Goal: Information Seeking & Learning: Find specific page/section

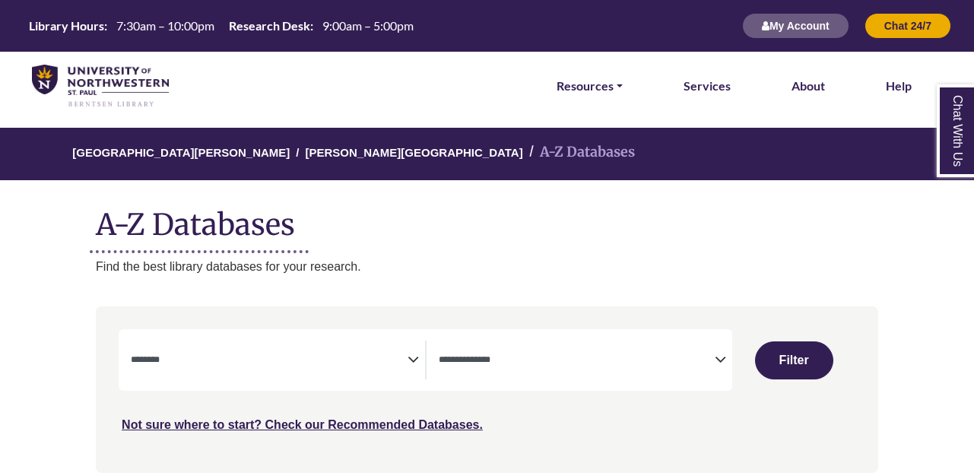
select select "Database Subject Filter"
select select "Database Types Filter"
select select "Database Subject Filter"
select select "Database Types Filter"
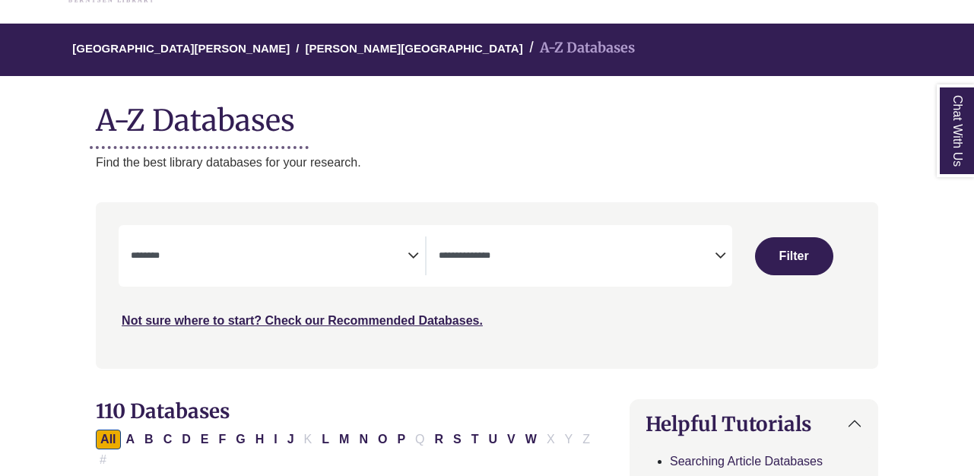
scroll to position [107, 0]
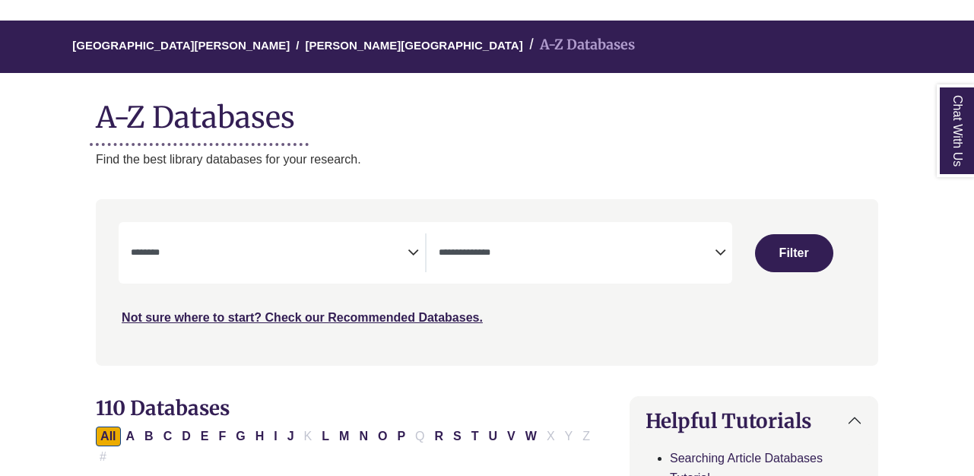
click at [287, 255] on textarea "Search" at bounding box center [269, 254] width 277 height 12
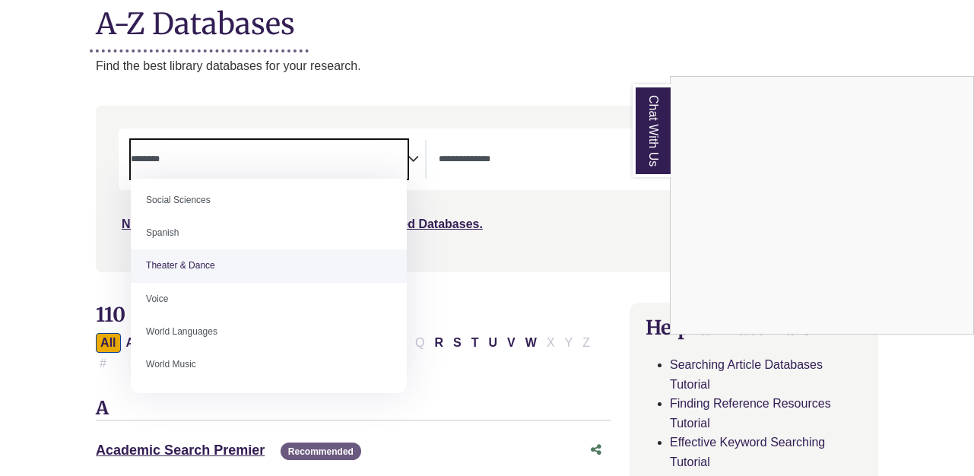
scroll to position [217, 0]
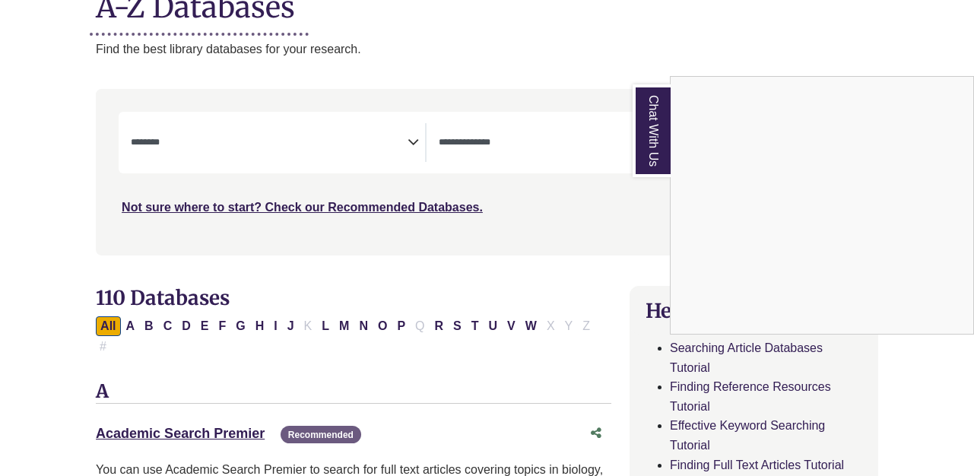
click at [381, 130] on div "Chat With Us" at bounding box center [487, 238] width 974 height 476
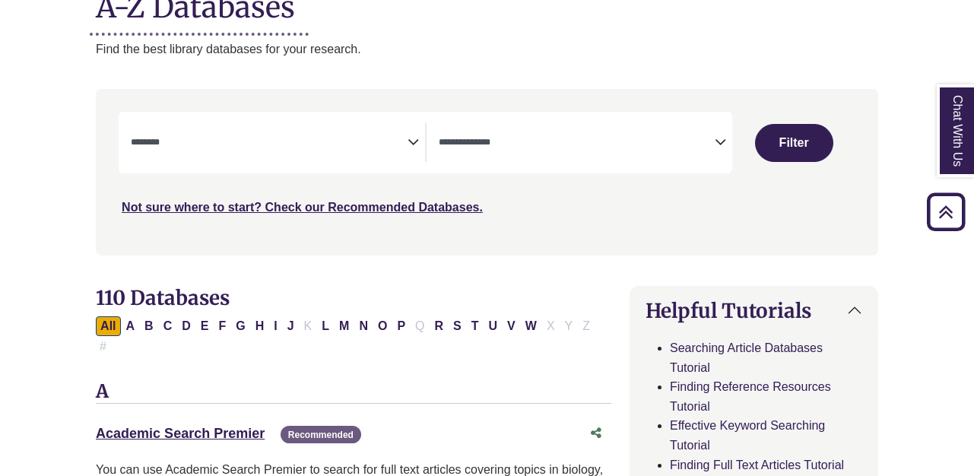
click at [375, 139] on textarea "Search" at bounding box center [269, 144] width 277 height 12
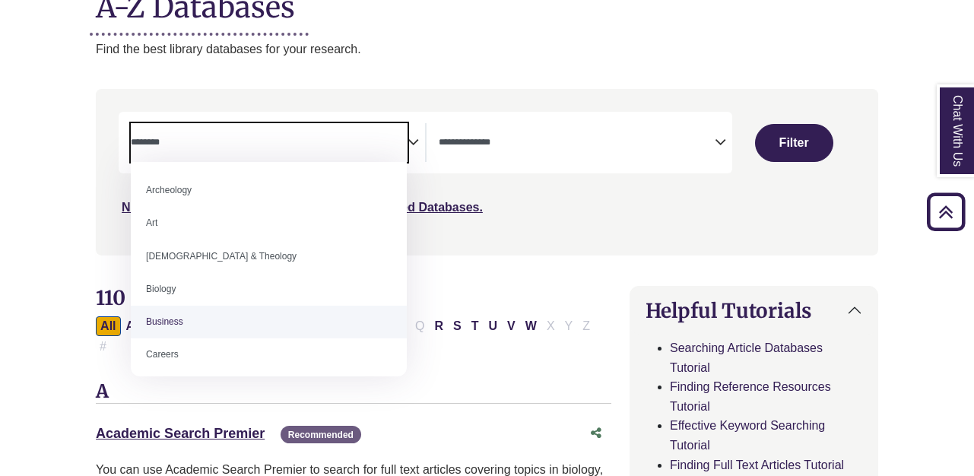
select select "*****"
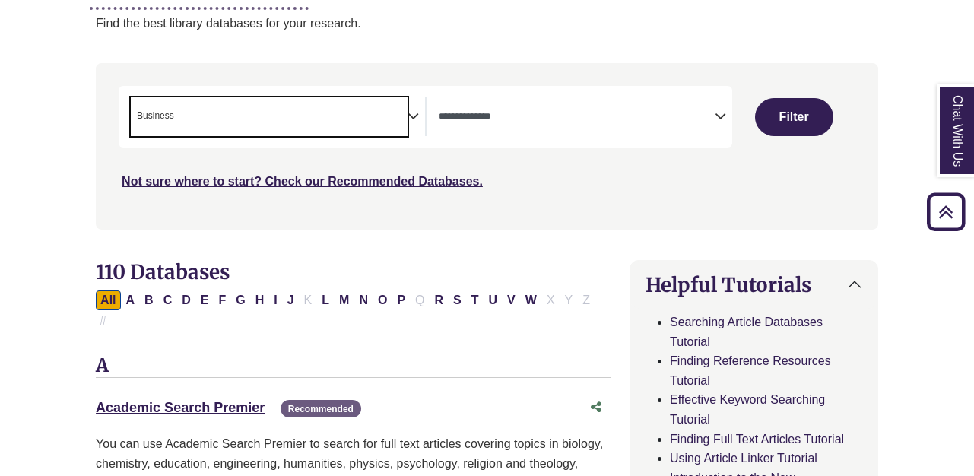
scroll to position [246, 0]
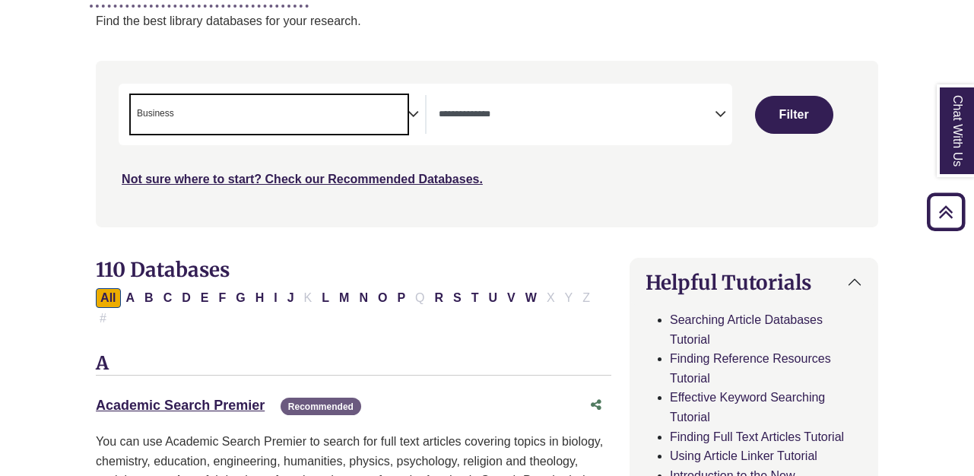
click at [391, 116] on span "× Business" at bounding box center [269, 114] width 277 height 39
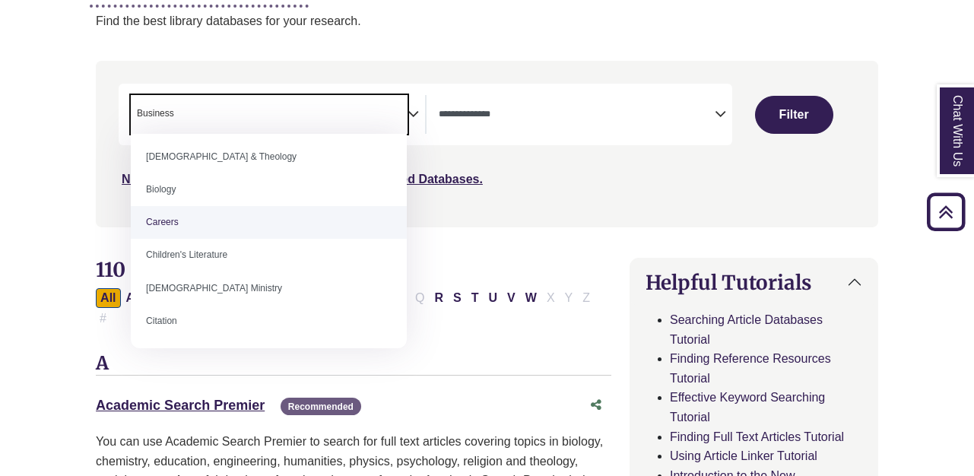
scroll to position [106, 0]
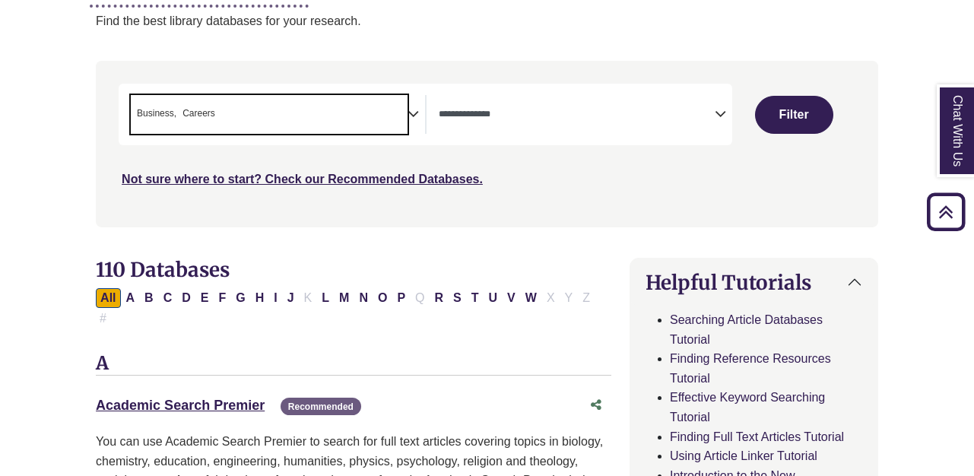
drag, startPoint x: 177, startPoint y: 109, endPoint x: 106, endPoint y: 108, distance: 71.5
click at [106, 108] on div "Search filters" at bounding box center [487, 144] width 764 height 154
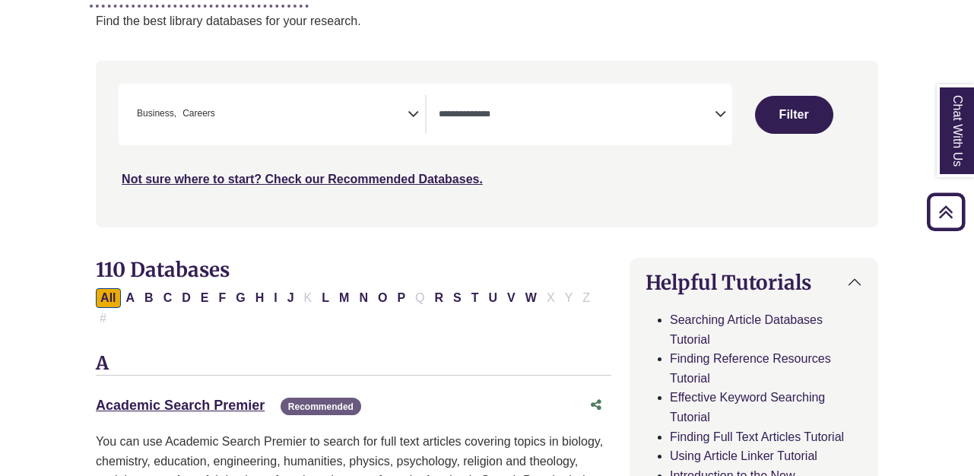
click at [412, 109] on icon "Search filters" at bounding box center [413, 111] width 11 height 23
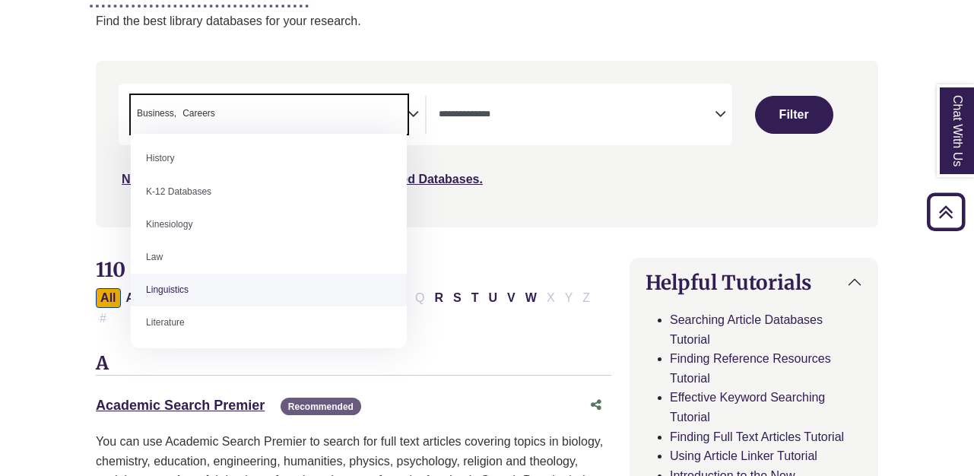
scroll to position [723, 0]
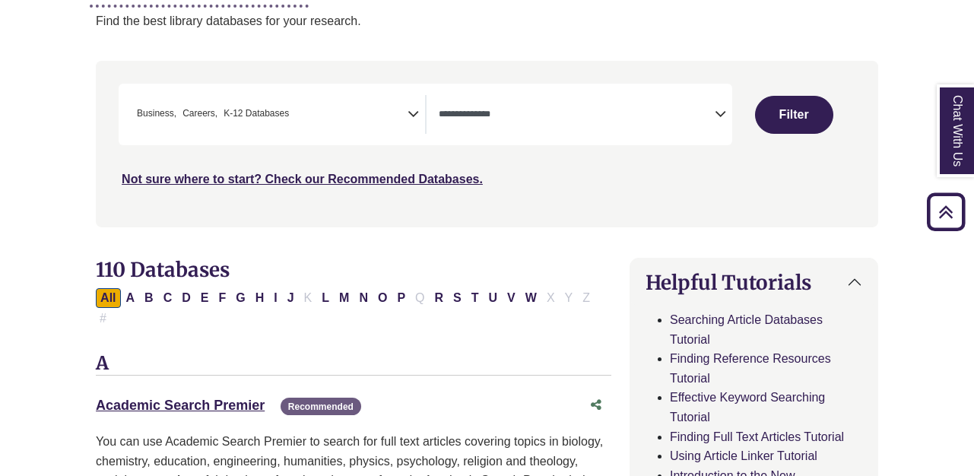
click at [414, 115] on icon "Search filters" at bounding box center [413, 111] width 11 height 23
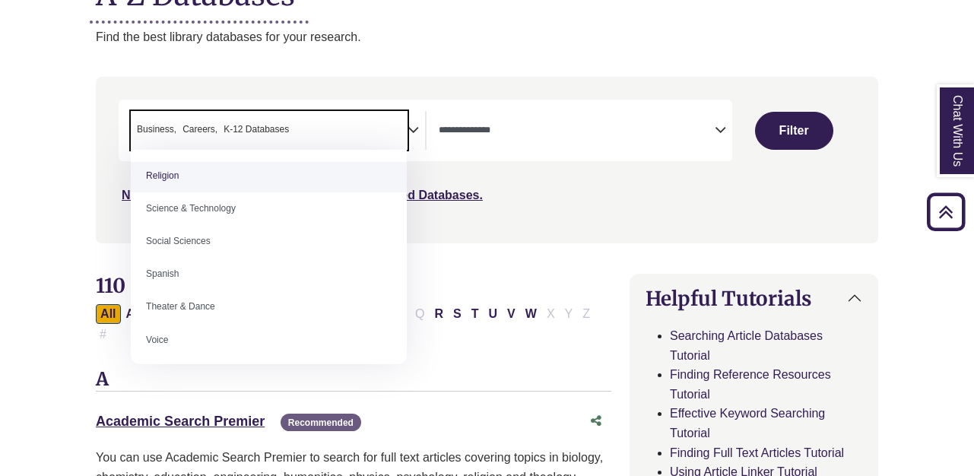
scroll to position [1280, 0]
click at [360, 113] on span "× Business × Careers × K-12 Databases" at bounding box center [269, 130] width 277 height 39
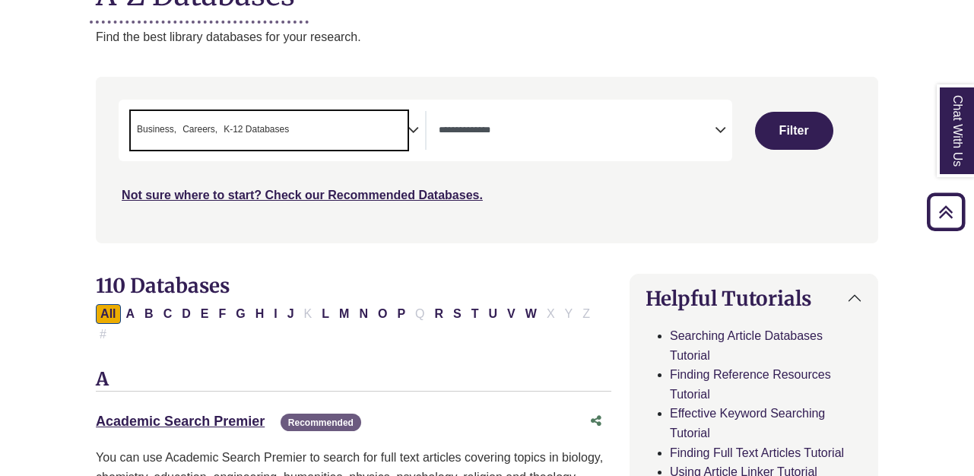
click at [567, 152] on div "**********" at bounding box center [426, 131] width 614 height 62
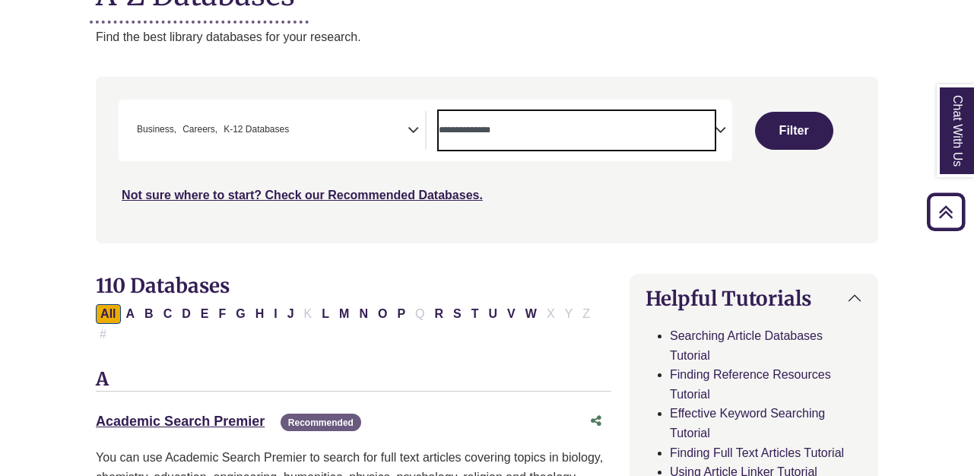
click at [554, 138] on span "Search filters" at bounding box center [577, 130] width 277 height 39
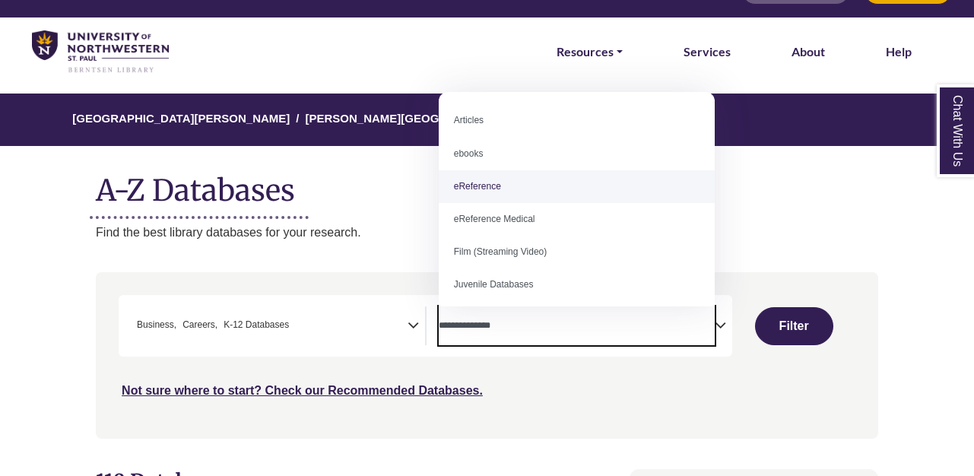
scroll to position [7, 0]
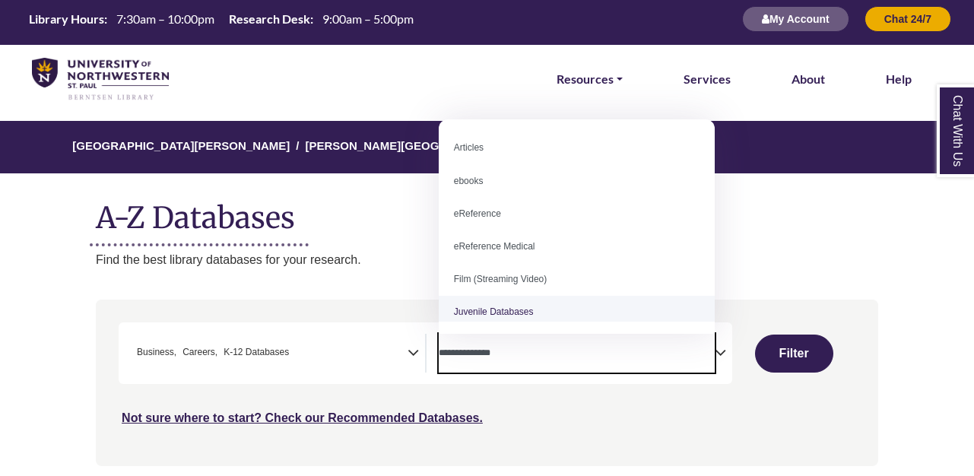
click at [686, 353] on textarea "Search" at bounding box center [577, 354] width 277 height 12
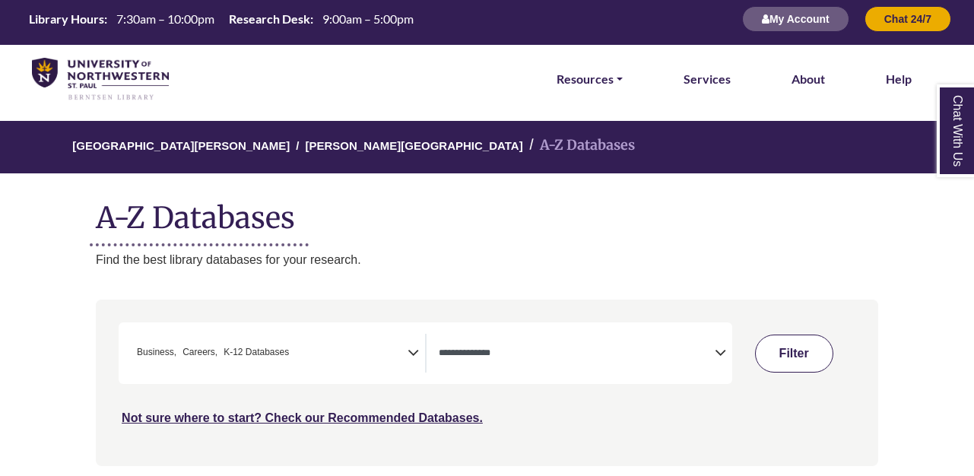
click at [782, 353] on button "Filter" at bounding box center [794, 354] width 78 height 38
select select "Database Types Filter"
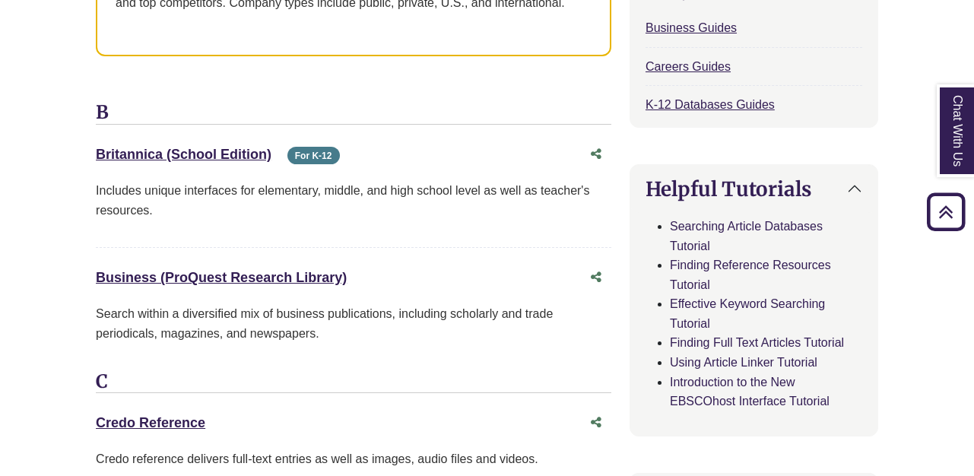
scroll to position [785, 0]
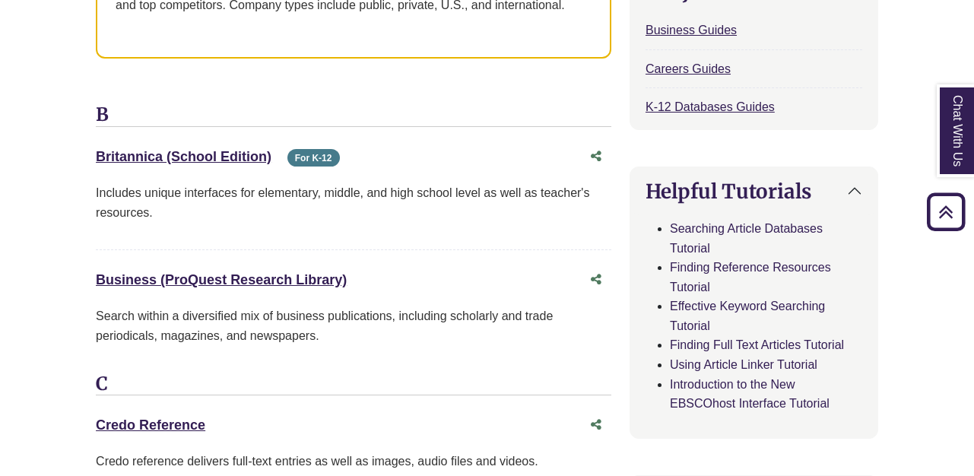
drag, startPoint x: 89, startPoint y: 151, endPoint x: 268, endPoint y: 149, distance: 179.4
copy link "Britannica (School Edition"
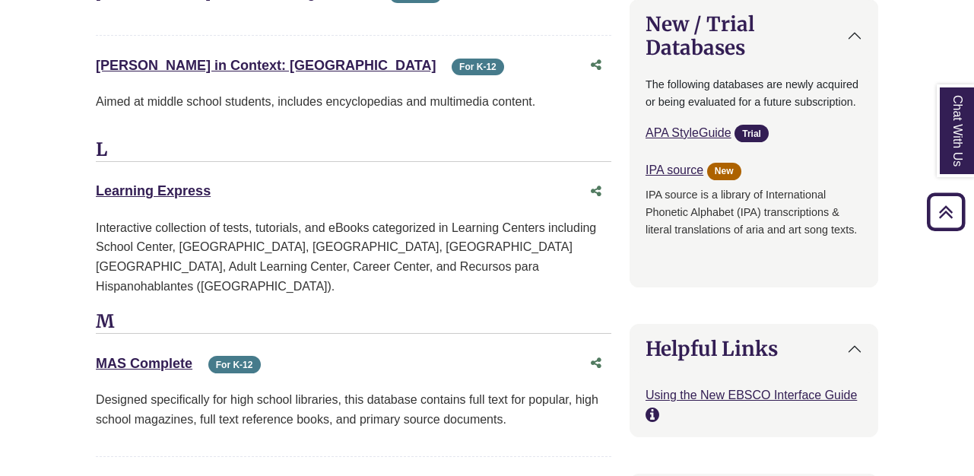
scroll to position [1774, 0]
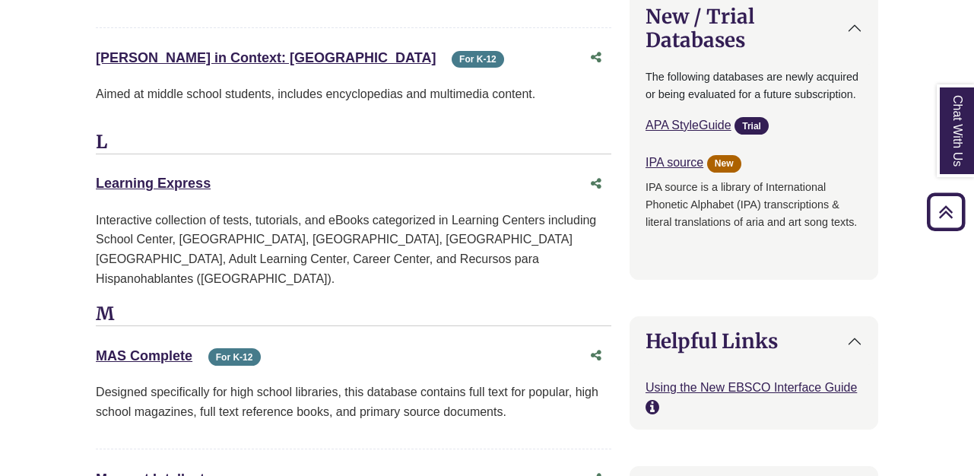
drag, startPoint x: 214, startPoint y: 182, endPoint x: 76, endPoint y: 182, distance: 138.4
click at [77, 183] on div "**********" at bounding box center [487, 188] width 828 height 3342
copy link "Learning Express"
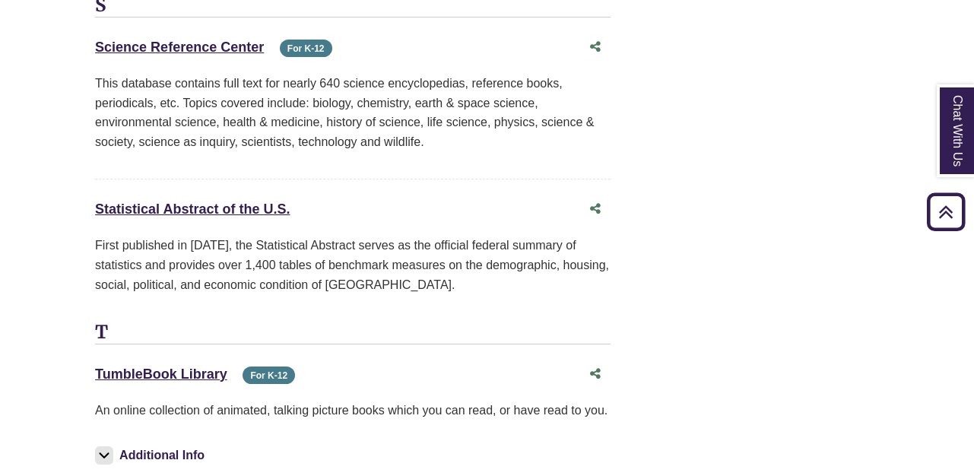
scroll to position [2973, 1]
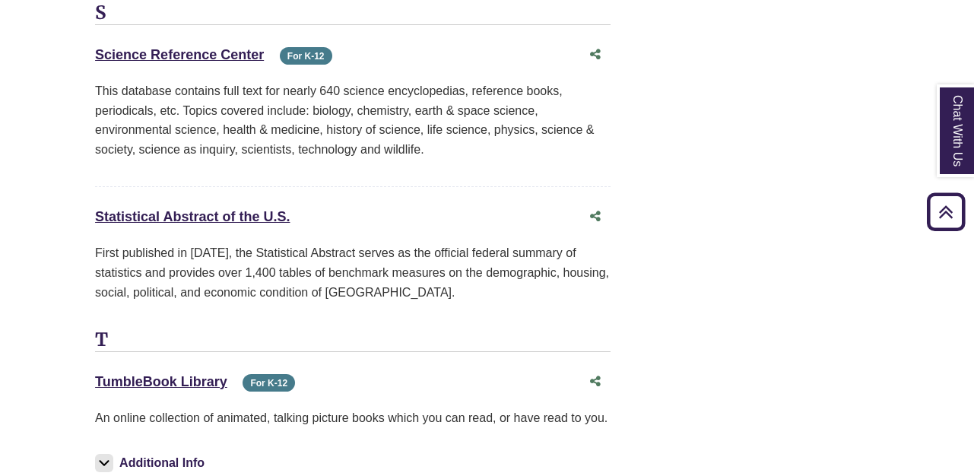
drag, startPoint x: 306, startPoint y: 198, endPoint x: 81, endPoint y: 197, distance: 225.1
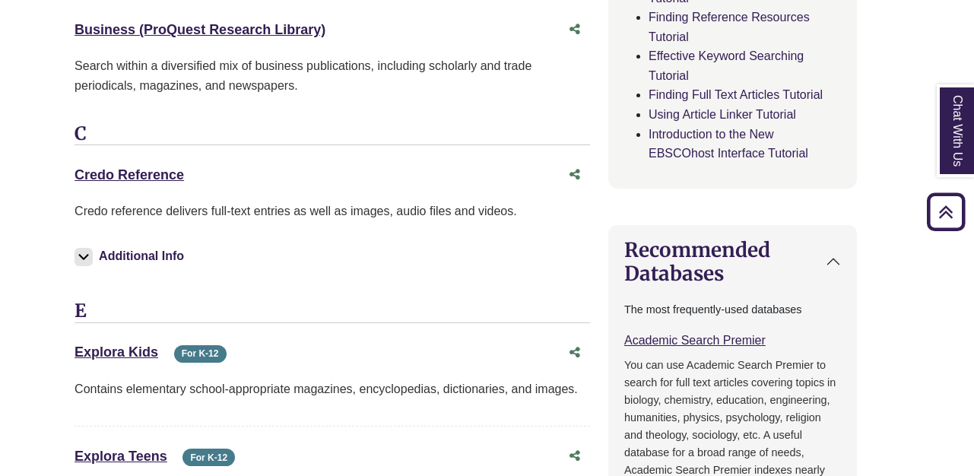
scroll to position [1042, 21]
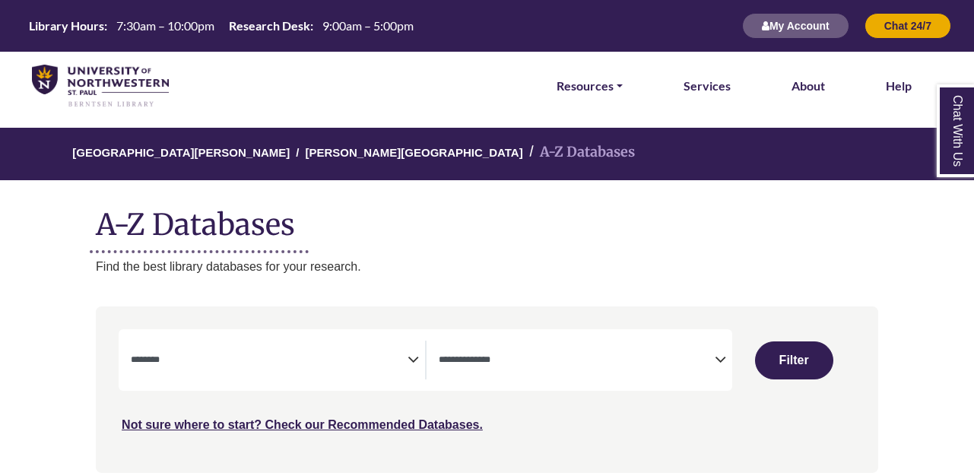
select select "Database Subject Filter"
select select "Database Types Filter"
select select "Database Subject Filter"
select select "Database Types Filter"
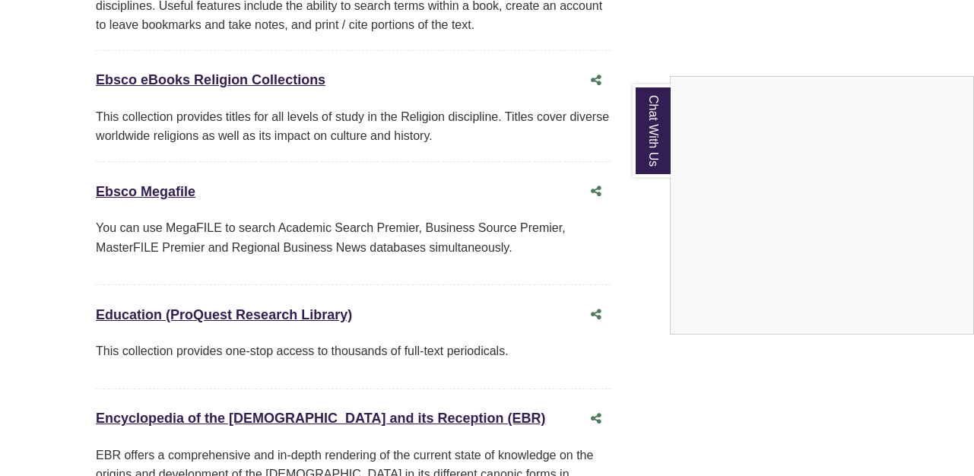
scroll to position [4956, 0]
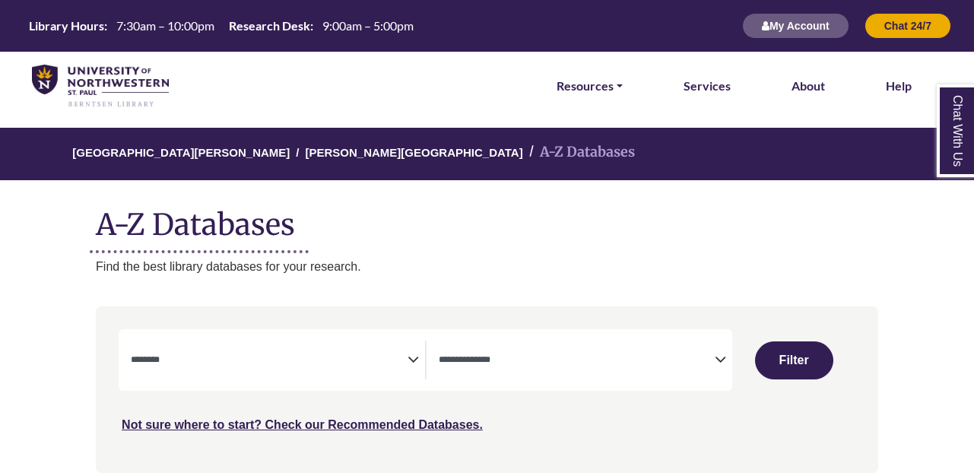
select select "Database Subject Filter"
select select "Database Types Filter"
select select "Database Subject Filter"
select select "Database Types Filter"
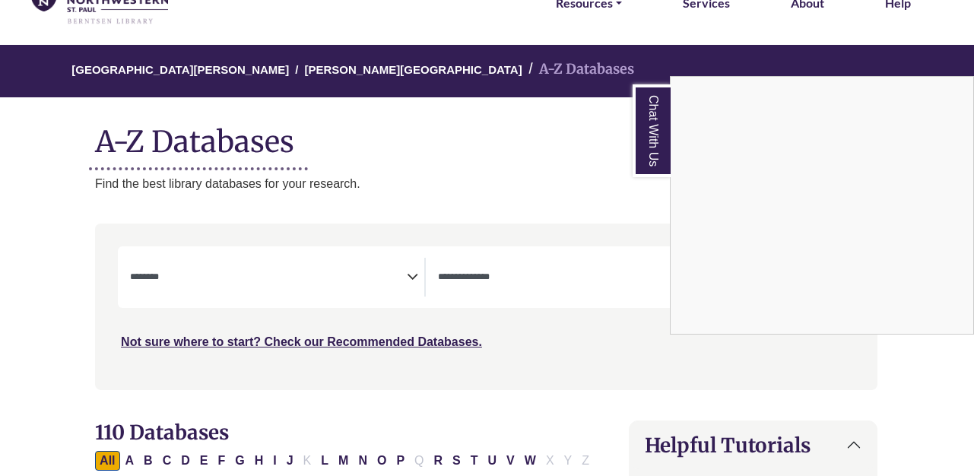
scroll to position [84, 1]
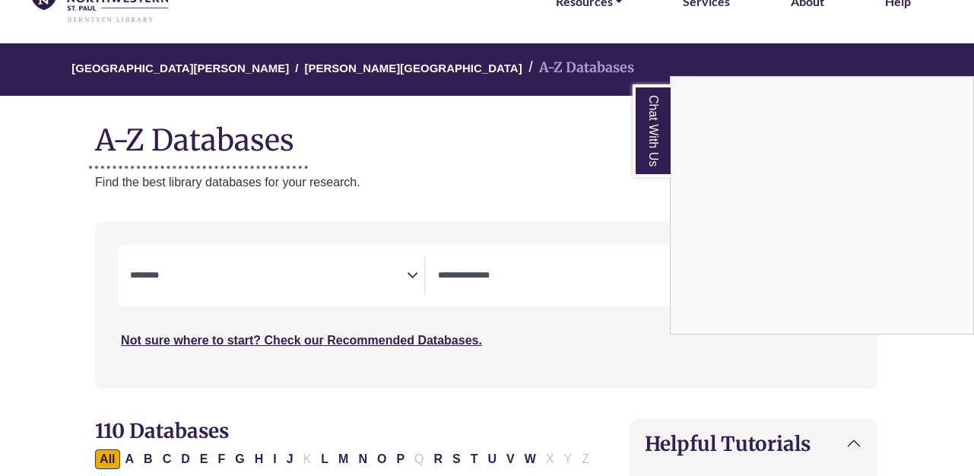
click at [404, 270] on div "Chat With Us" at bounding box center [487, 238] width 974 height 476
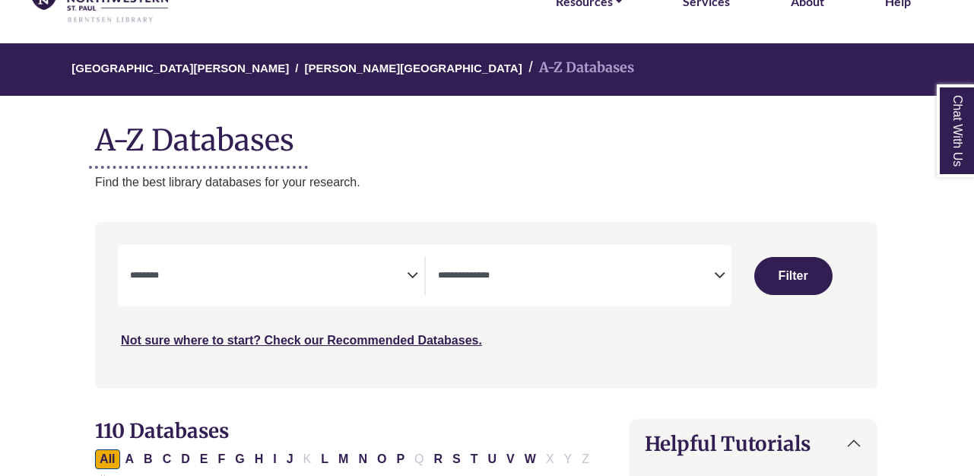
click at [414, 276] on icon "Search filters" at bounding box center [412, 273] width 11 height 23
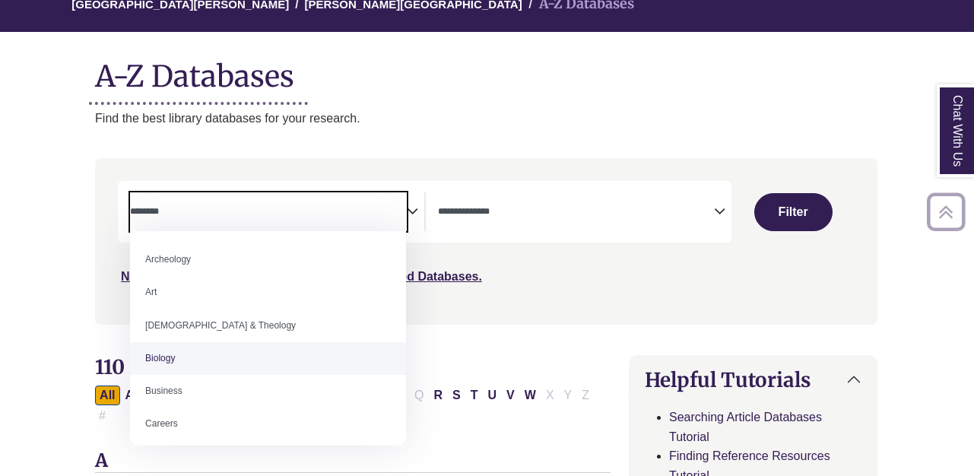
scroll to position [149, 1]
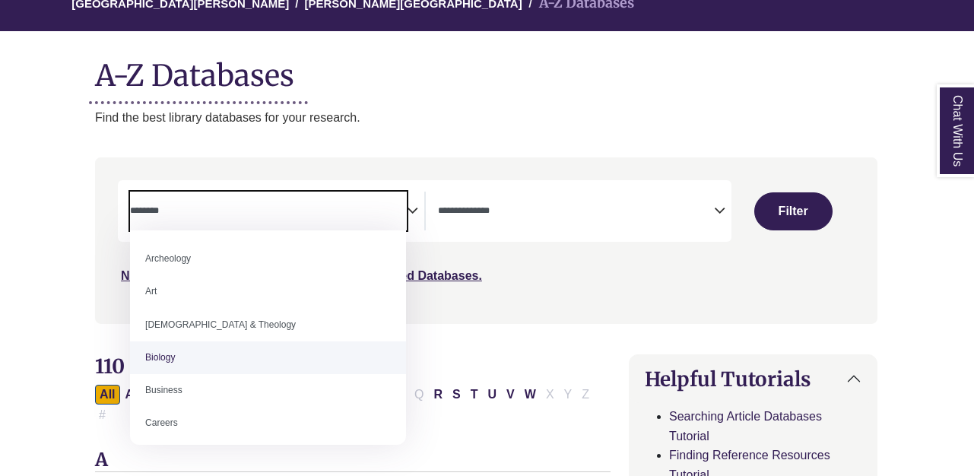
click at [420, 198] on div "**********" at bounding box center [277, 211] width 294 height 39
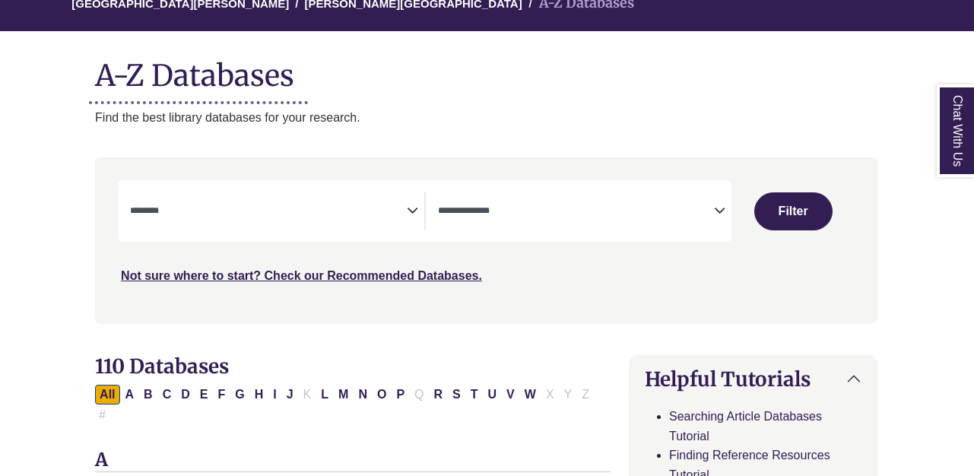
click at [417, 201] on icon "Search filters" at bounding box center [412, 208] width 11 height 23
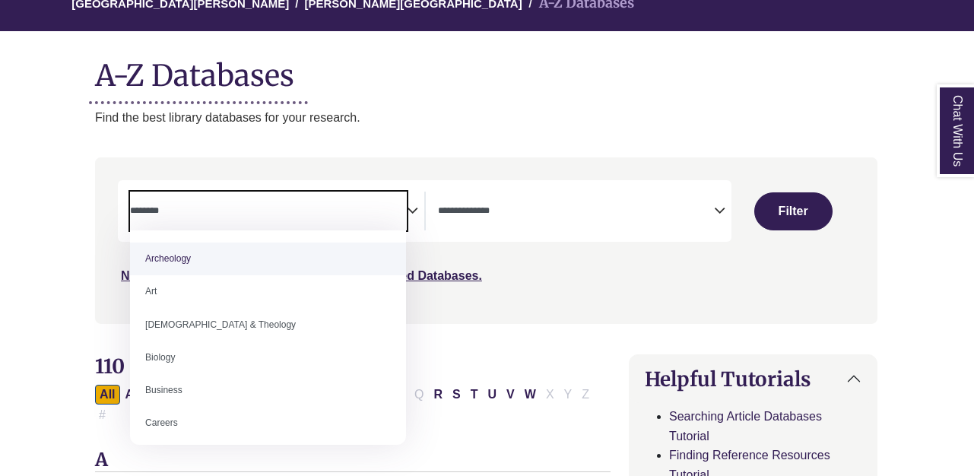
click at [404, 205] on span "Search filters" at bounding box center [268, 208] width 277 height 13
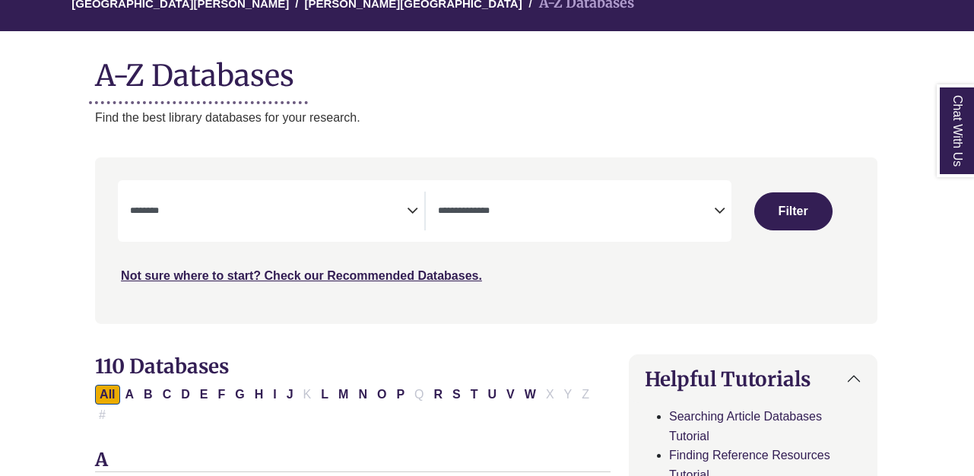
click at [411, 211] on icon "Search filters" at bounding box center [412, 208] width 11 height 23
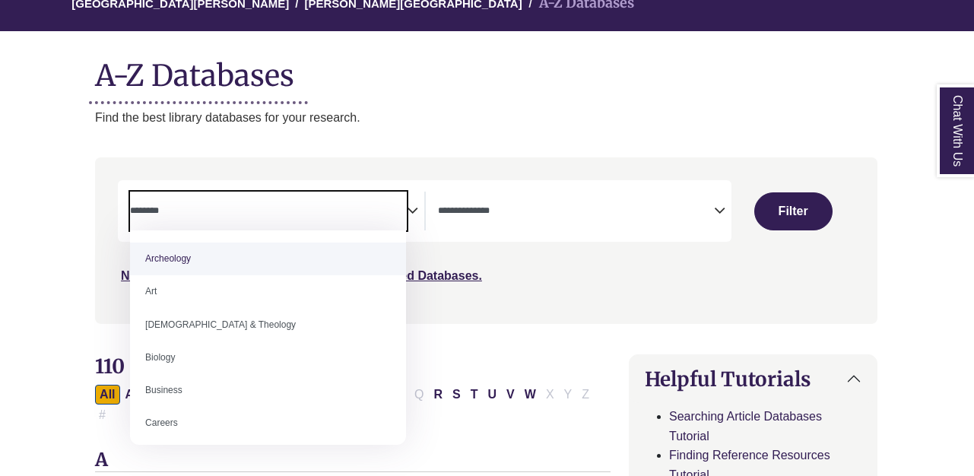
click at [414, 211] on icon "Search filters" at bounding box center [412, 208] width 11 height 23
click at [414, 212] on icon "Search filters" at bounding box center [412, 208] width 11 height 23
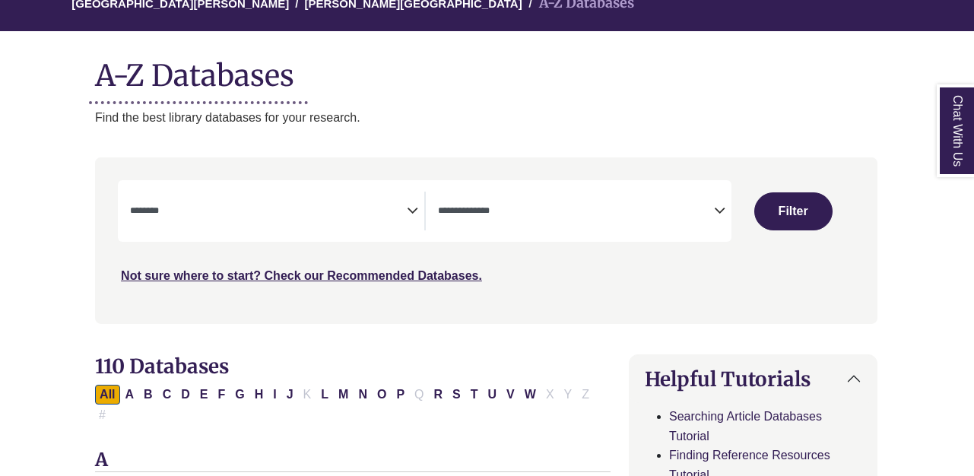
click at [414, 211] on icon "Search filters" at bounding box center [412, 208] width 11 height 23
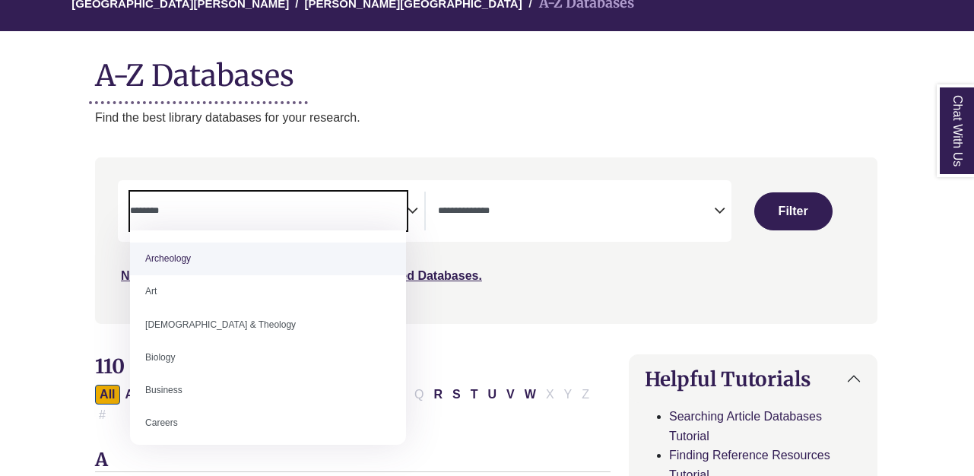
click at [415, 208] on icon "Search filters" at bounding box center [412, 208] width 11 height 23
click at [389, 199] on span "Search filters" at bounding box center [268, 211] width 277 height 39
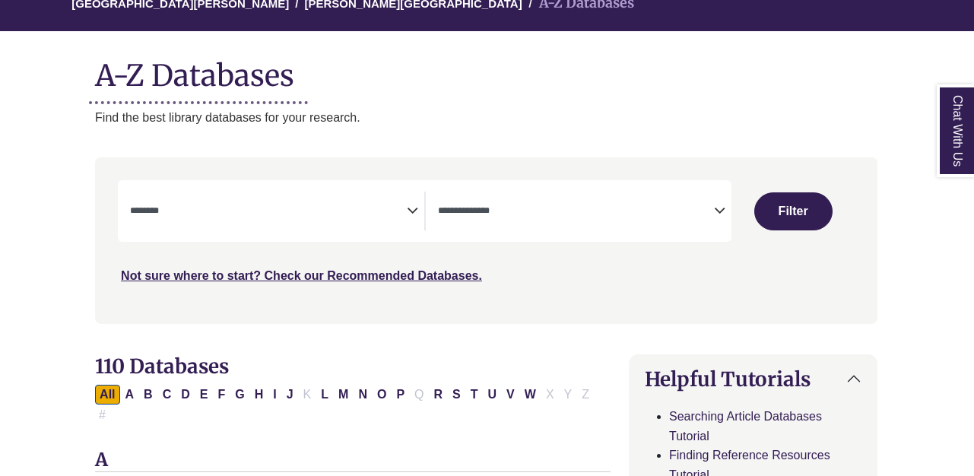
click at [418, 214] on div "**********" at bounding box center [277, 211] width 294 height 39
click at [411, 209] on icon "Search filters" at bounding box center [412, 208] width 11 height 23
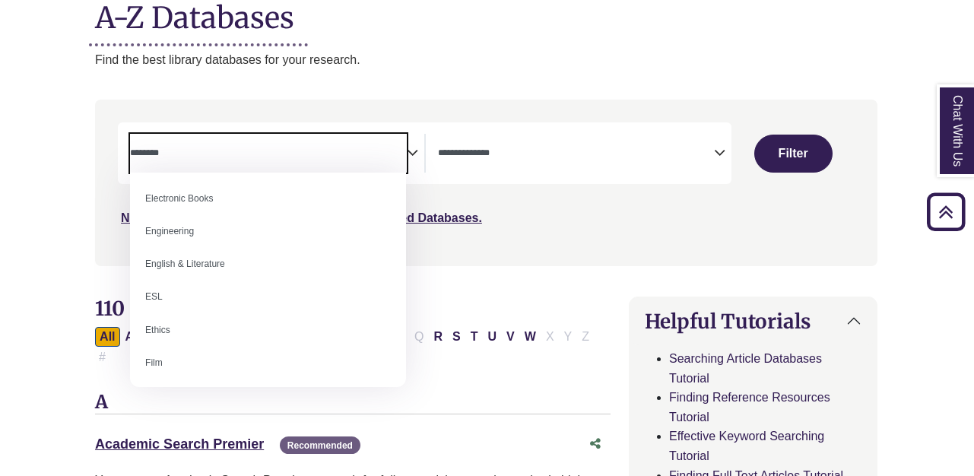
scroll to position [461, 0]
click at [290, 145] on span "Search filters" at bounding box center [268, 150] width 277 height 13
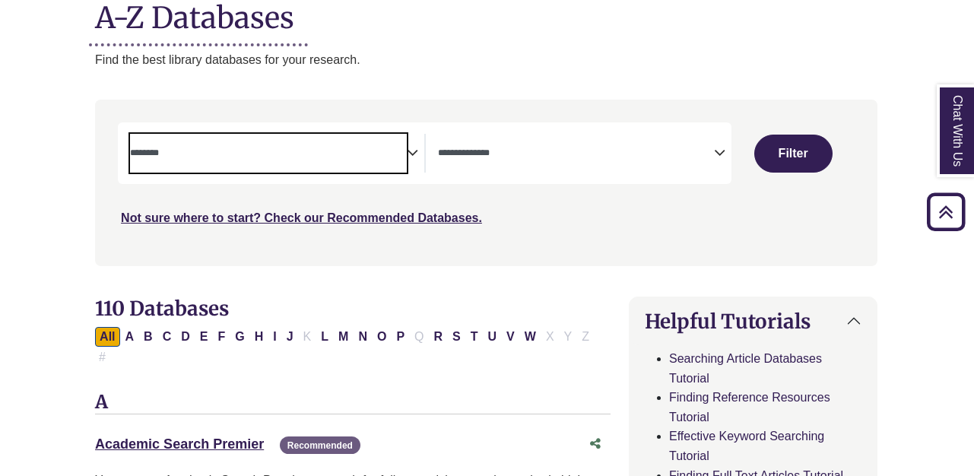
click at [290, 145] on span "Search filters" at bounding box center [268, 150] width 277 height 13
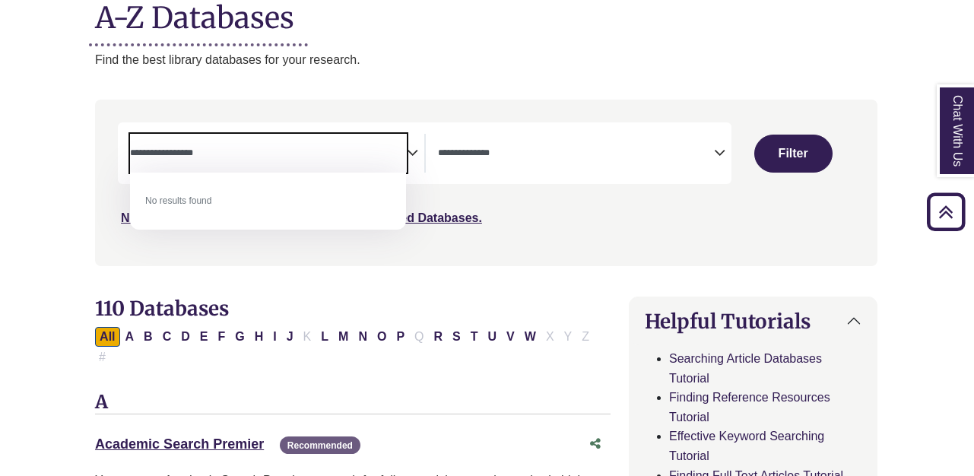
type textarea "**********"
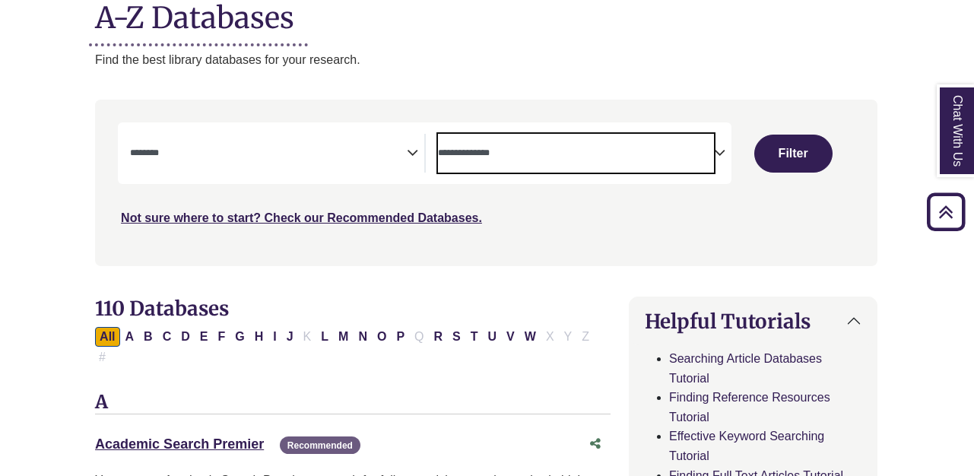
click at [645, 149] on textarea "Search" at bounding box center [576, 154] width 277 height 12
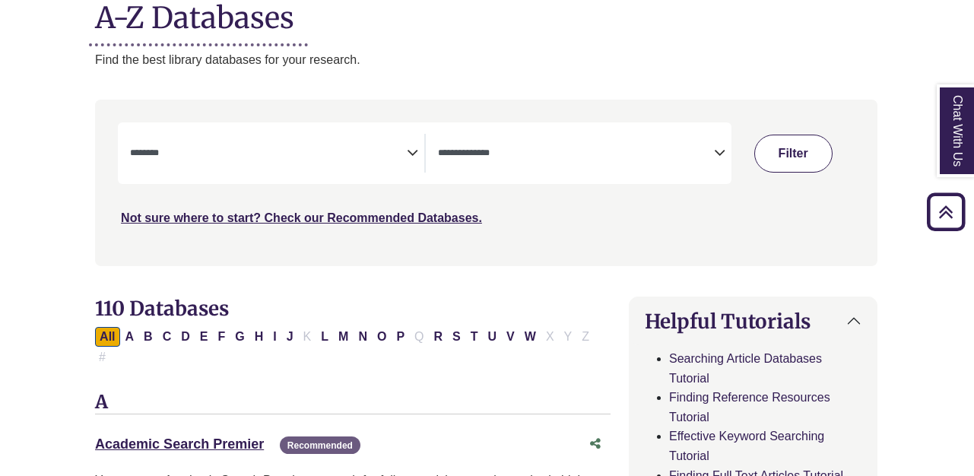
click at [779, 153] on button "Filter" at bounding box center [793, 154] width 78 height 38
select select "Database Subject Filter"
select select "Database Types Filter"
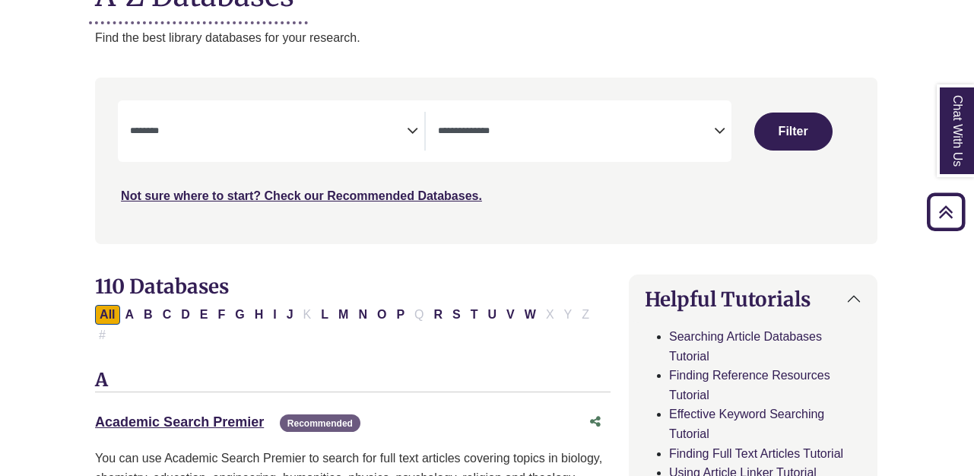
scroll to position [210, 1]
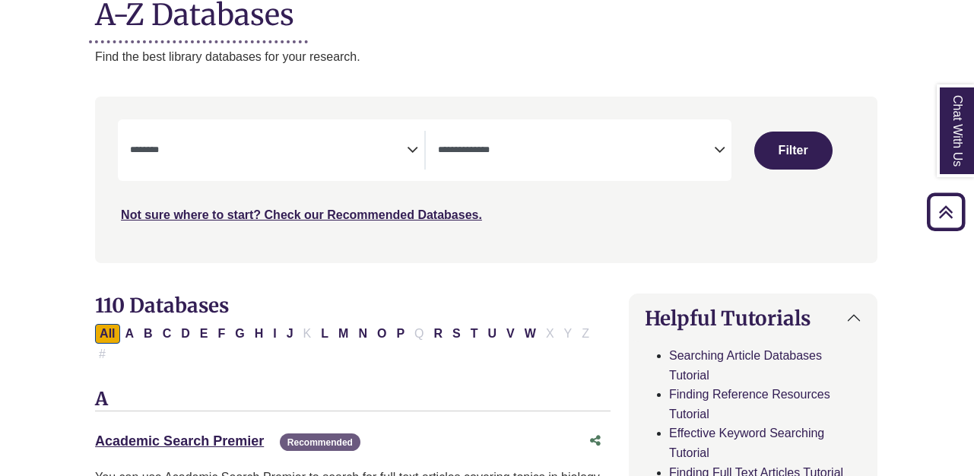
click at [384, 144] on span "Search filters" at bounding box center [268, 147] width 277 height 13
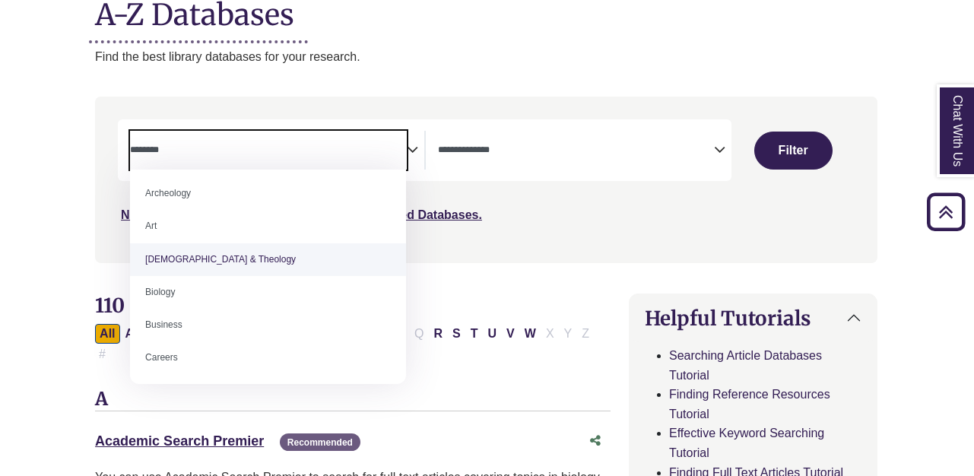
scroll to position [0, 0]
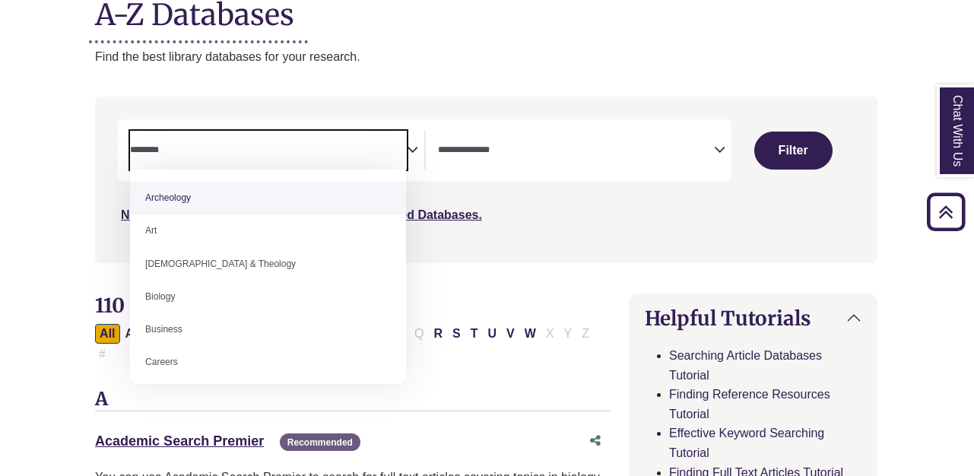
click at [281, 141] on span "Search filters" at bounding box center [268, 147] width 277 height 13
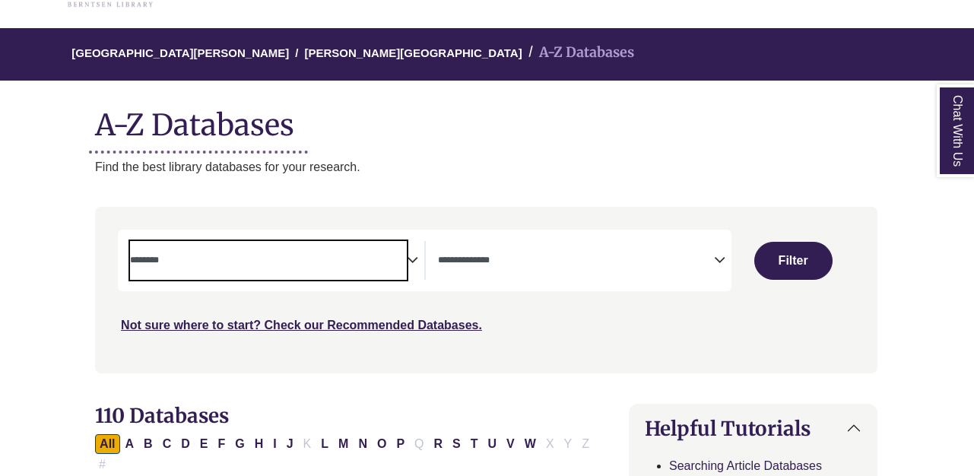
scroll to position [101, 1]
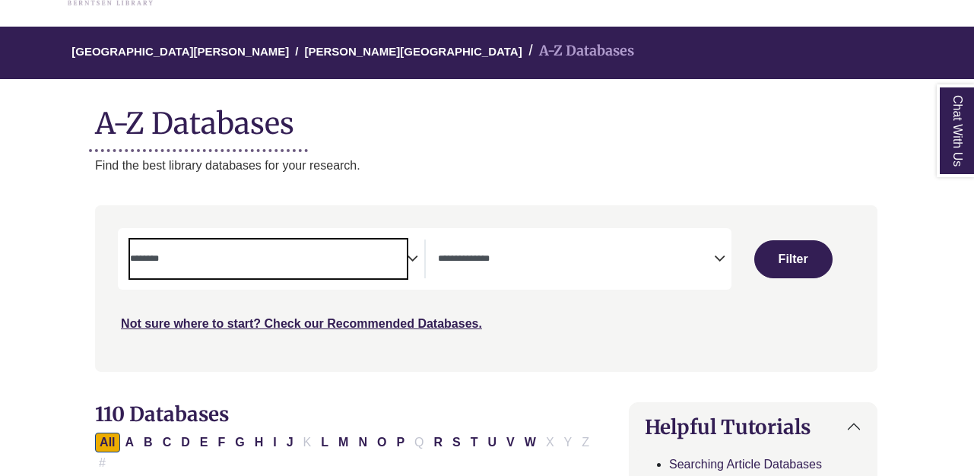
click at [389, 252] on span "Search filters" at bounding box center [268, 256] width 277 height 13
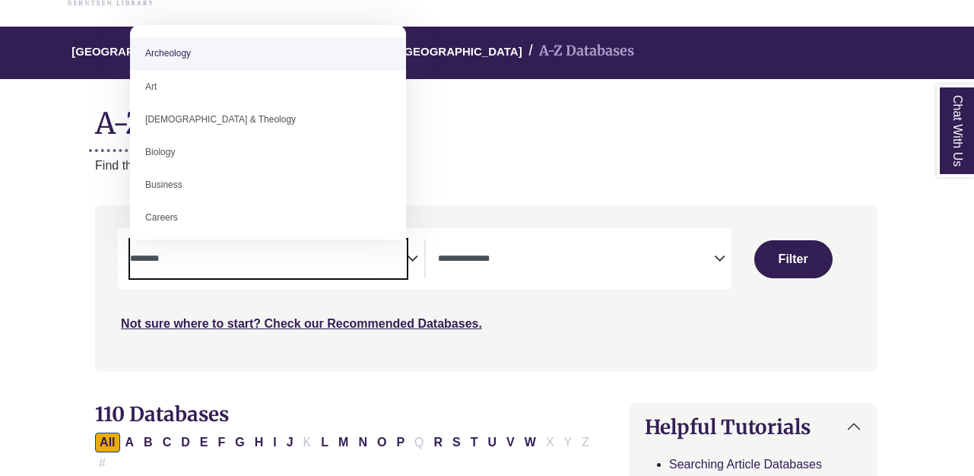
click at [425, 253] on div "**********" at bounding box center [272, 259] width 308 height 39
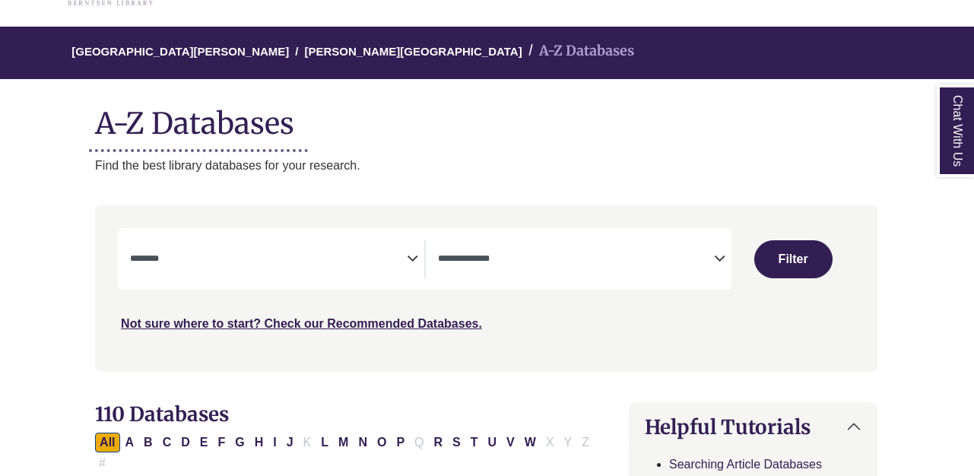
click at [411, 254] on icon "Search filters" at bounding box center [412, 256] width 11 height 23
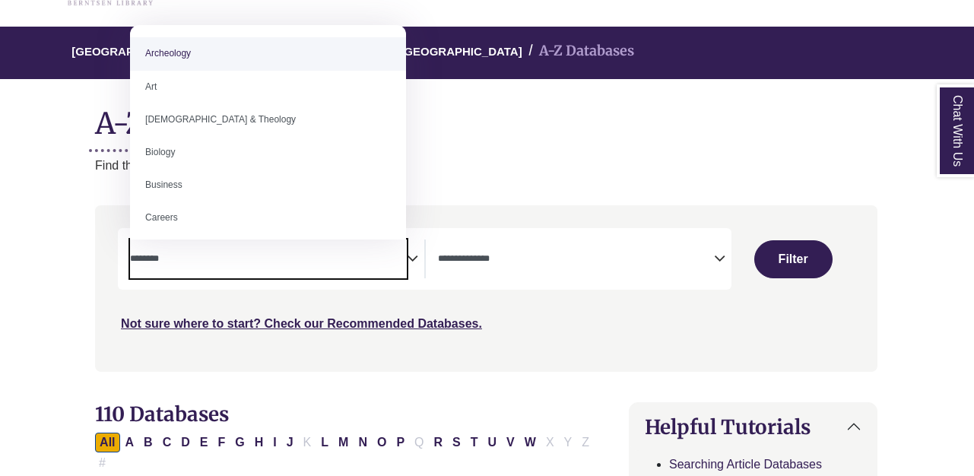
click at [411, 254] on icon "Search filters" at bounding box center [412, 256] width 11 height 23
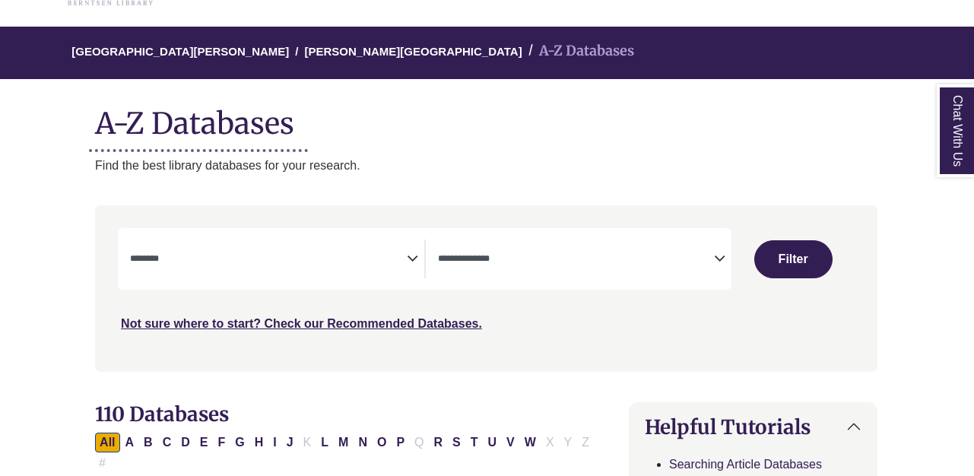
click at [411, 254] on icon "Search filters" at bounding box center [412, 256] width 11 height 23
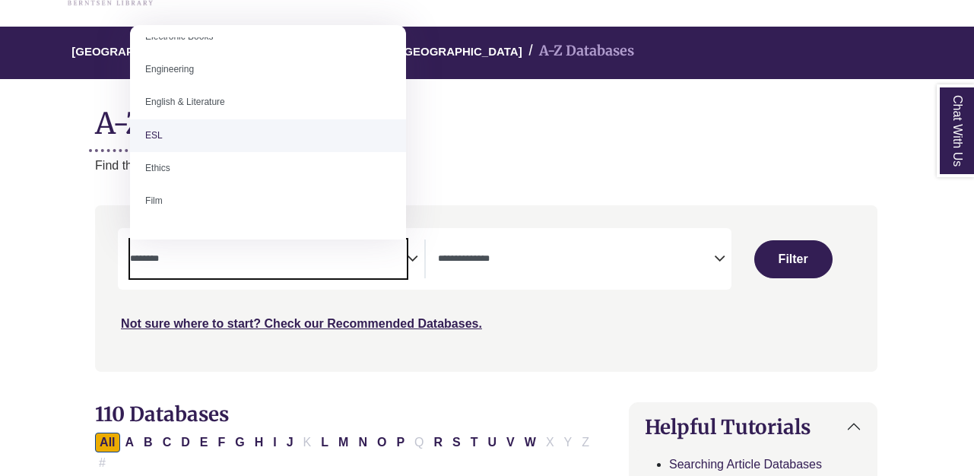
scroll to position [477, 0]
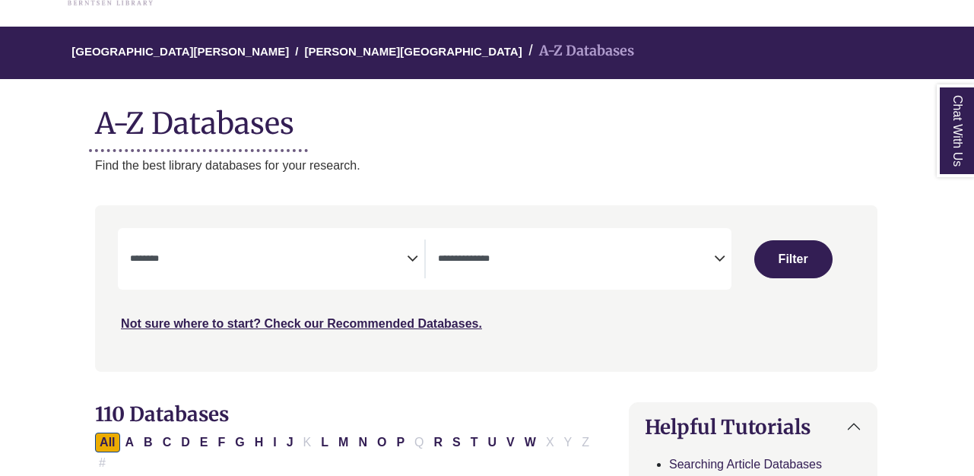
click at [593, 127] on h1 "A-Z Databases" at bounding box center [486, 117] width 782 height 46
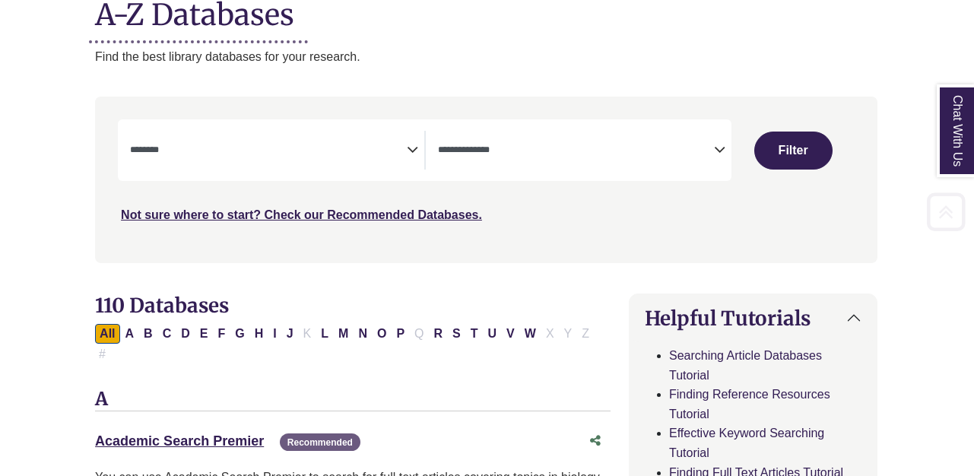
scroll to position [214, 1]
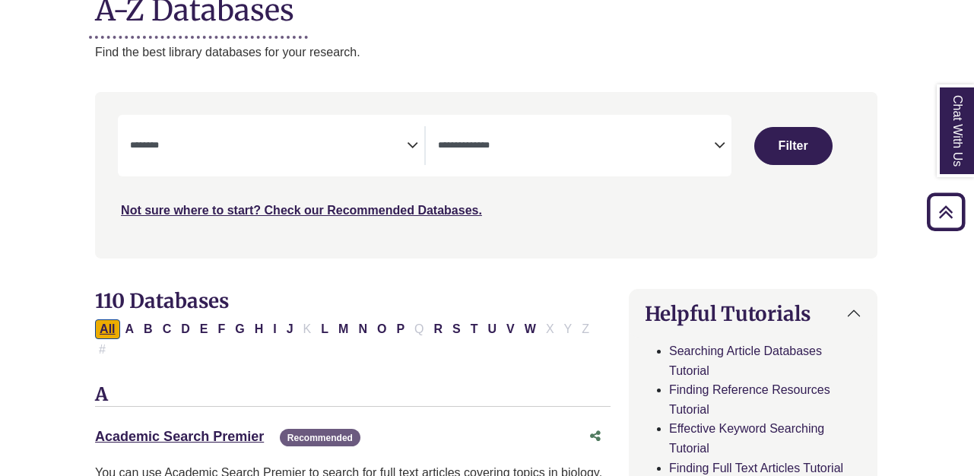
click at [105, 329] on button "All" at bounding box center [107, 329] width 24 height 20
select select "Database Subject Filter"
select select "Database Types Filter"
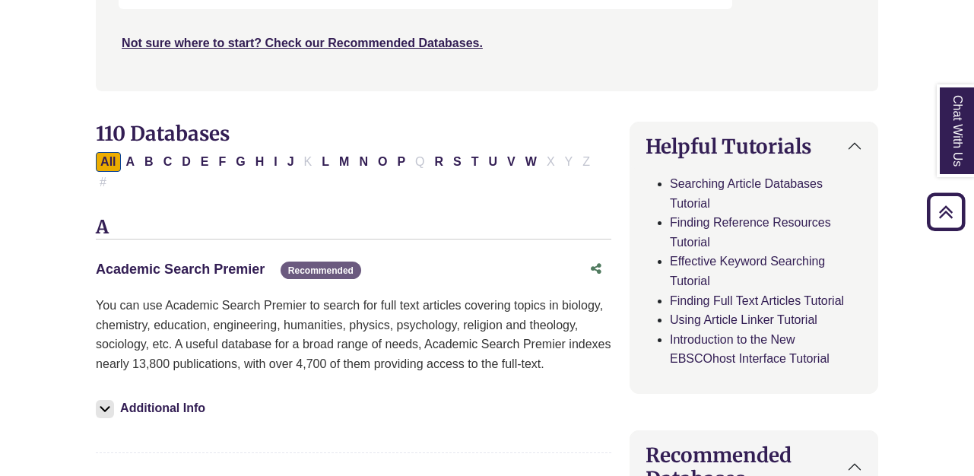
scroll to position [229, 0]
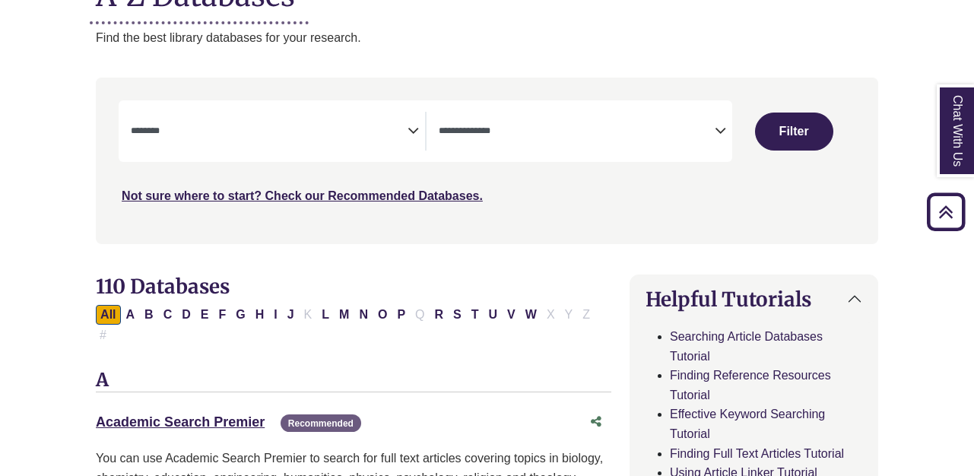
click at [411, 130] on icon "Search filters" at bounding box center [413, 128] width 11 height 23
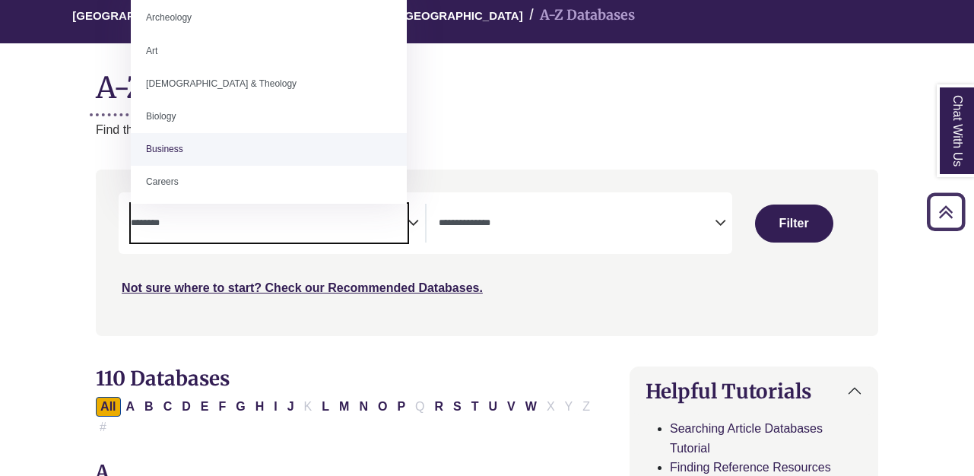
scroll to position [93, 0]
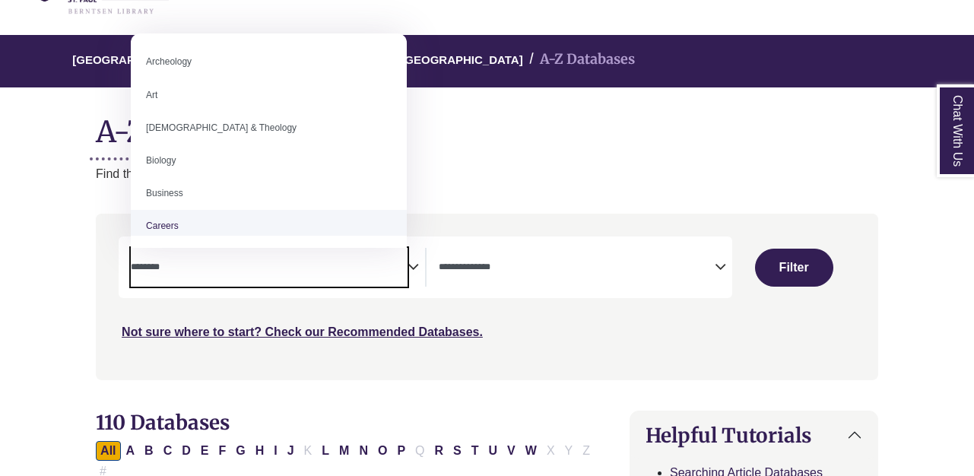
click at [364, 274] on span "Search filters" at bounding box center [269, 267] width 277 height 39
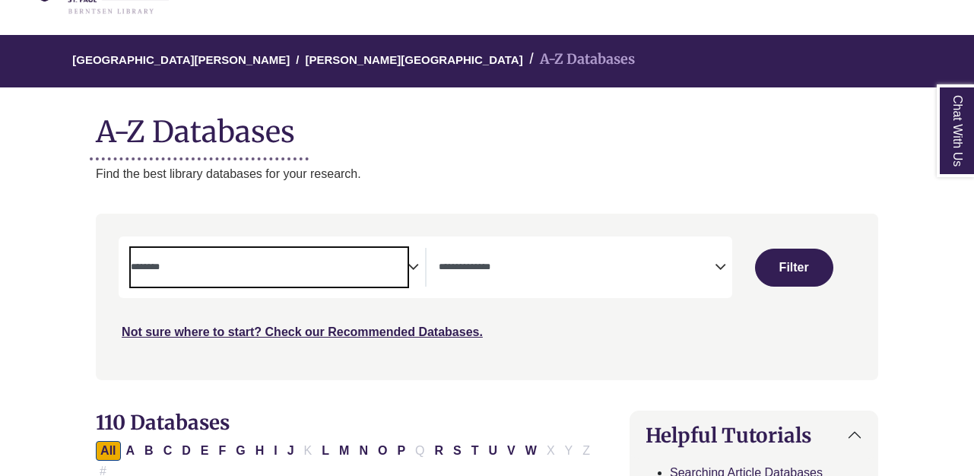
click at [493, 278] on span "Search filters" at bounding box center [577, 267] width 277 height 39
click at [344, 277] on span "Search filters" at bounding box center [269, 267] width 277 height 39
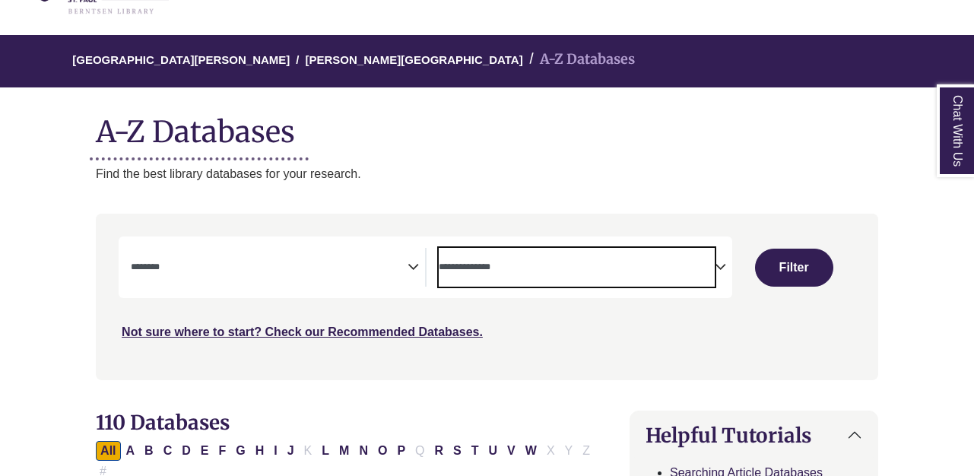
click at [481, 268] on textarea "Search" at bounding box center [577, 268] width 277 height 12
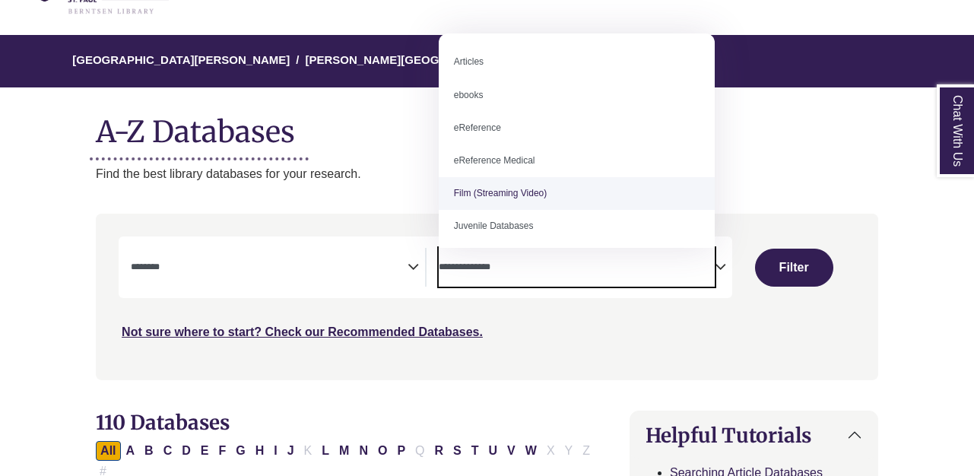
scroll to position [105, 0]
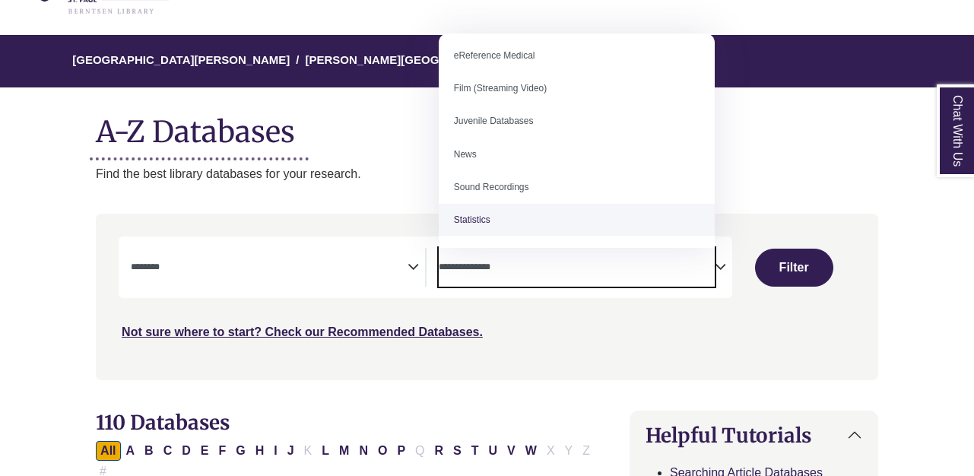
click at [313, 216] on nav "**********" at bounding box center [487, 297] width 782 height 166
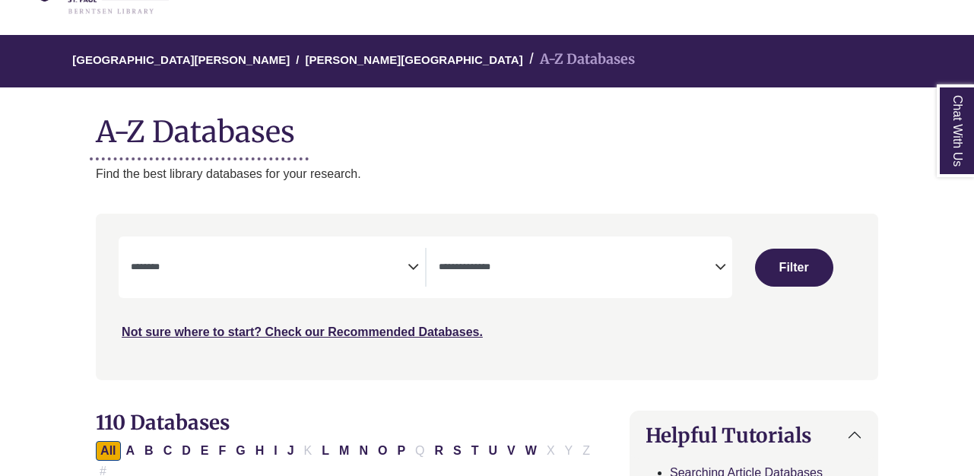
click at [523, 63] on li "A-Z Databases" at bounding box center [579, 60] width 112 height 22
click at [233, 168] on p "Find the best library databases for your research." at bounding box center [487, 174] width 782 height 20
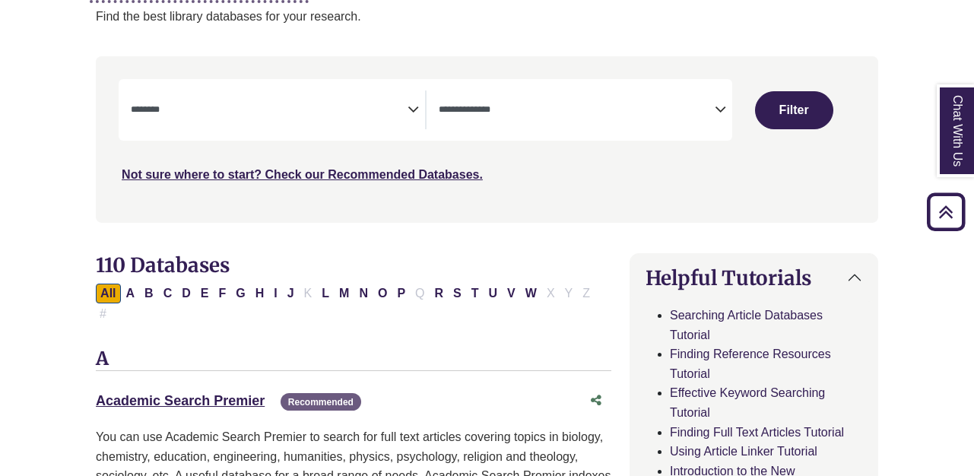
scroll to position [233, 0]
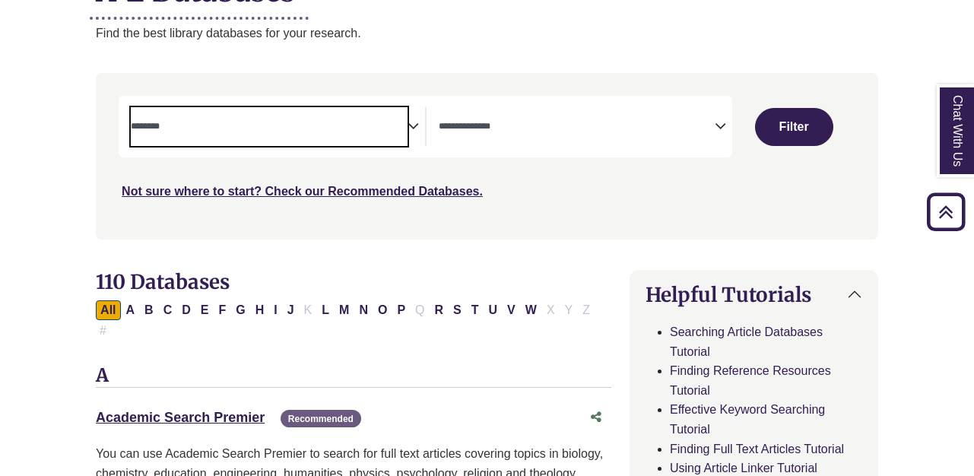
click at [313, 129] on textarea "Search" at bounding box center [269, 128] width 277 height 12
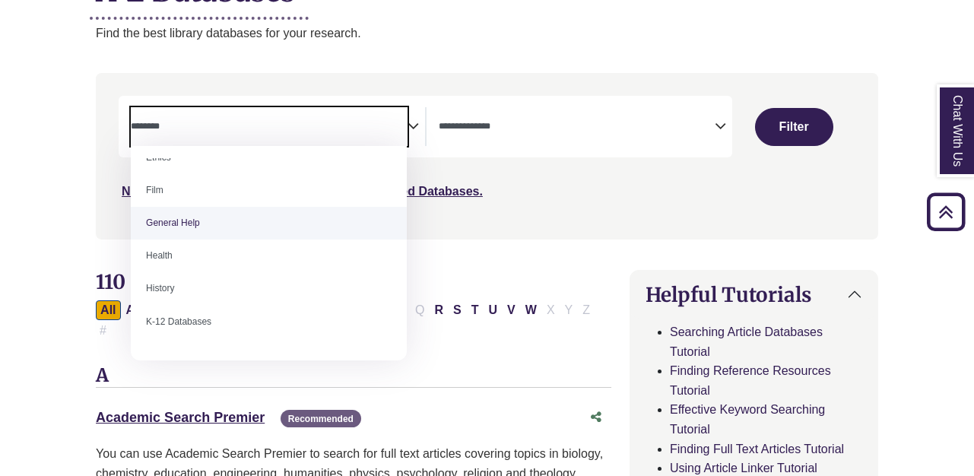
scroll to position [633, 0]
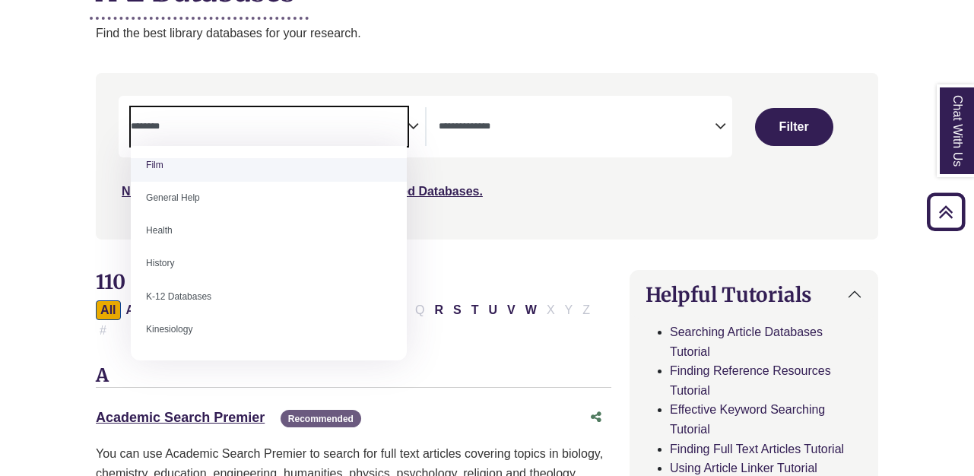
click at [300, 119] on span "Search filters" at bounding box center [269, 124] width 277 height 13
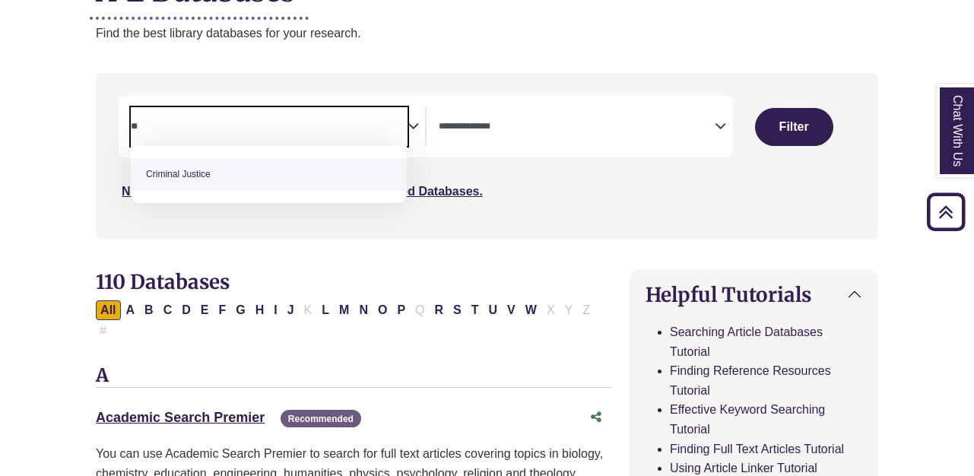
type textarea "*"
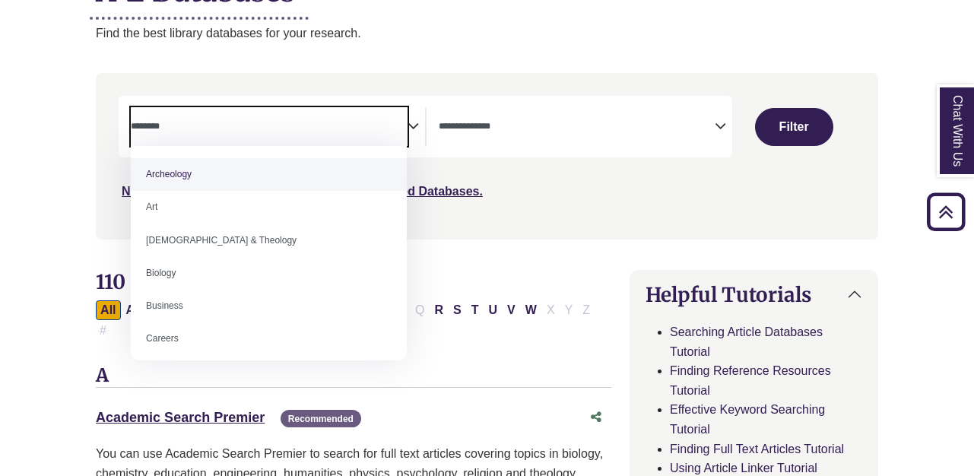
click at [350, 81] on div "Search filters" at bounding box center [487, 156] width 764 height 154
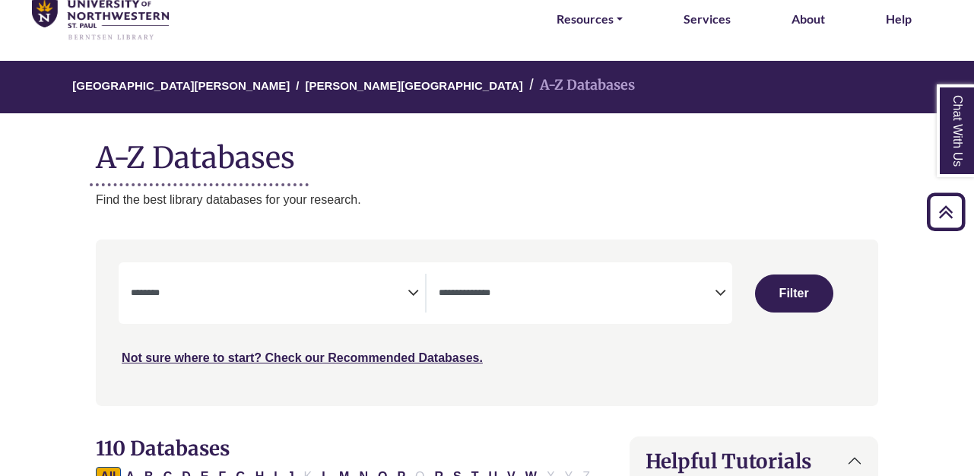
scroll to position [66, 0]
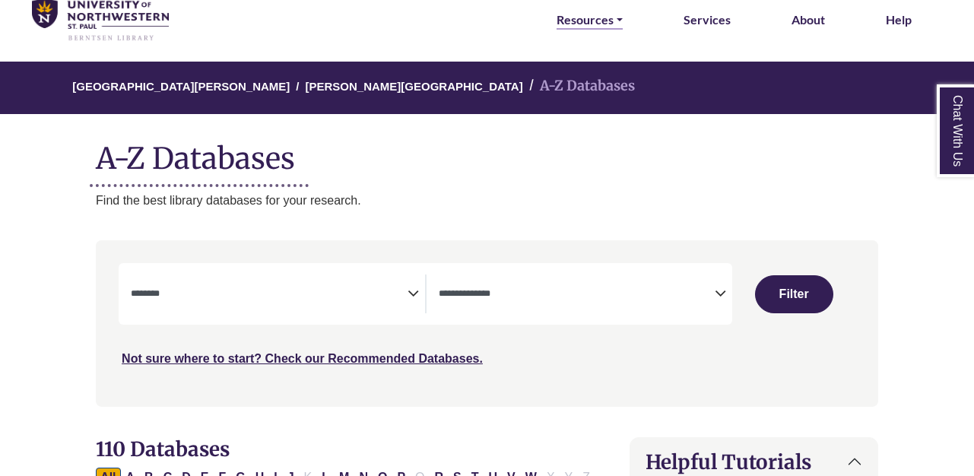
click at [615, 17] on link "Resources" at bounding box center [590, 20] width 66 height 20
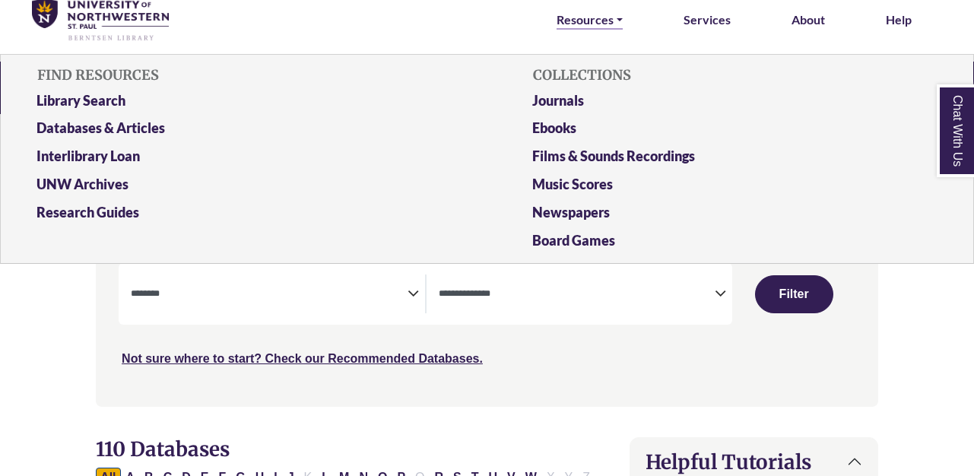
click at [615, 18] on link "Resources" at bounding box center [590, 20] width 66 height 20
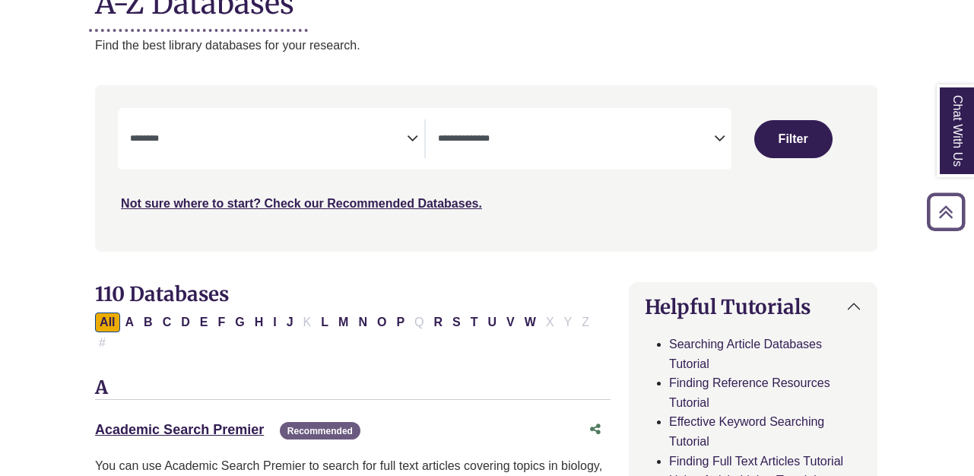
scroll to position [250, 1]
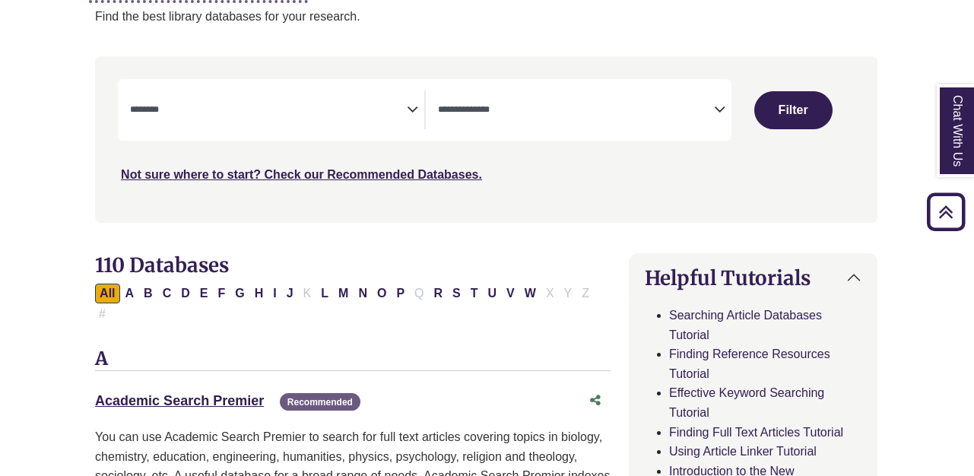
click at [396, 107] on textarea "Search" at bounding box center [268, 111] width 277 height 12
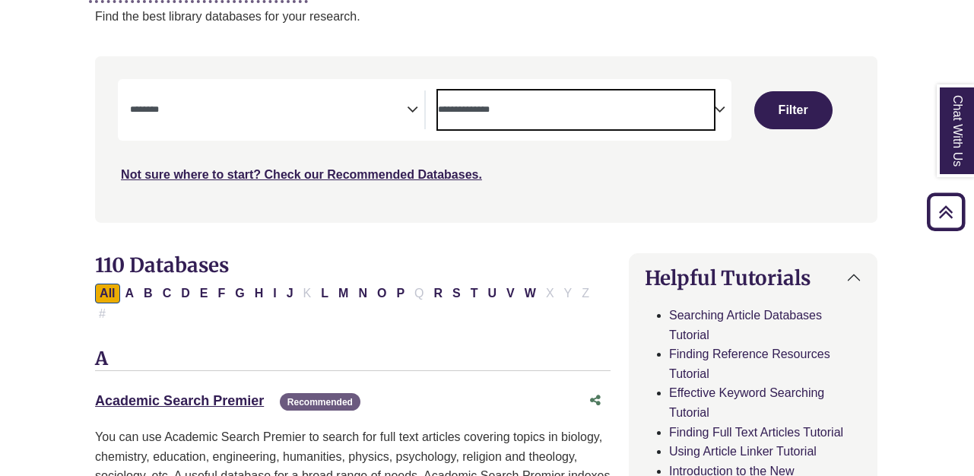
click at [455, 110] on textarea "Search" at bounding box center [576, 111] width 277 height 12
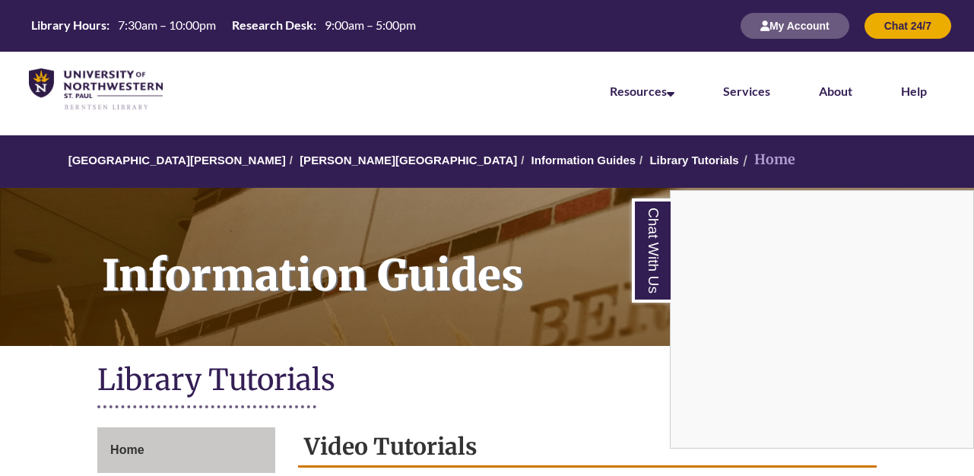
scroll to position [186, 0]
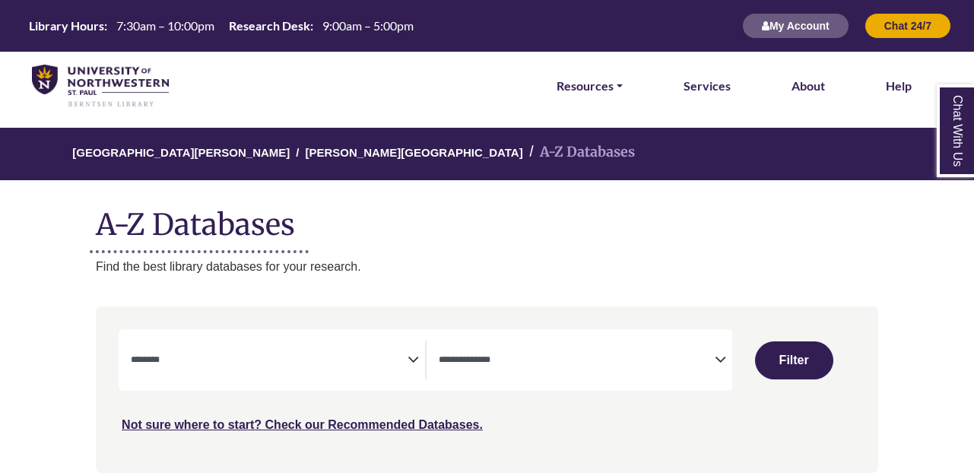
select select "Database Subject Filter"
select select "Database Types Filter"
select select "Database Subject Filter"
select select "Database Types Filter"
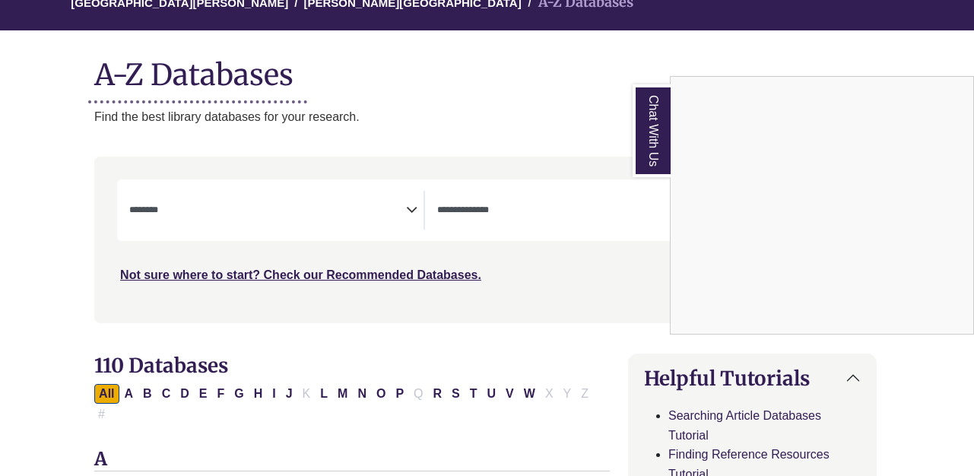
scroll to position [167, 2]
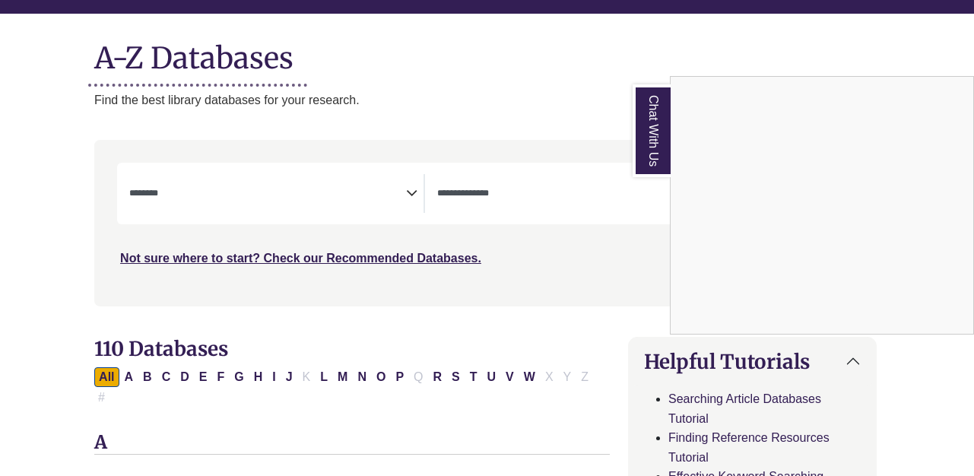
click at [246, 198] on div "Chat With Us" at bounding box center [487, 238] width 974 height 476
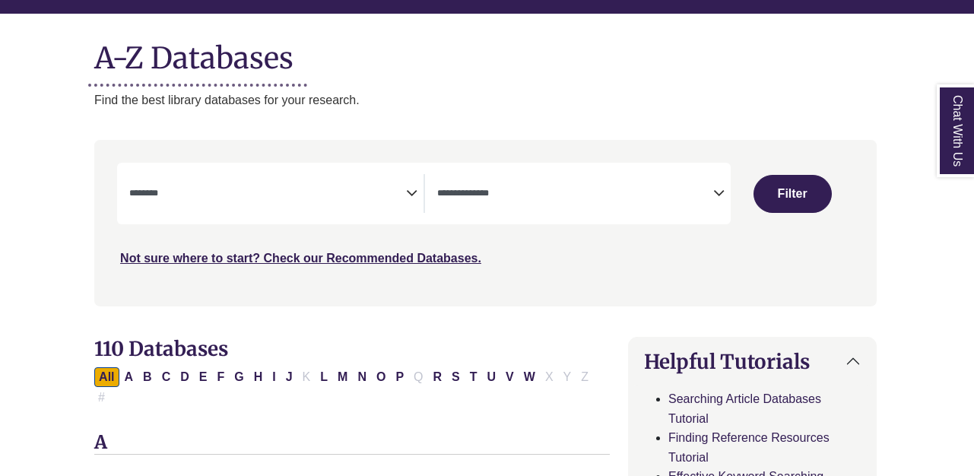
click at [411, 186] on icon "Search filters" at bounding box center [411, 190] width 11 height 23
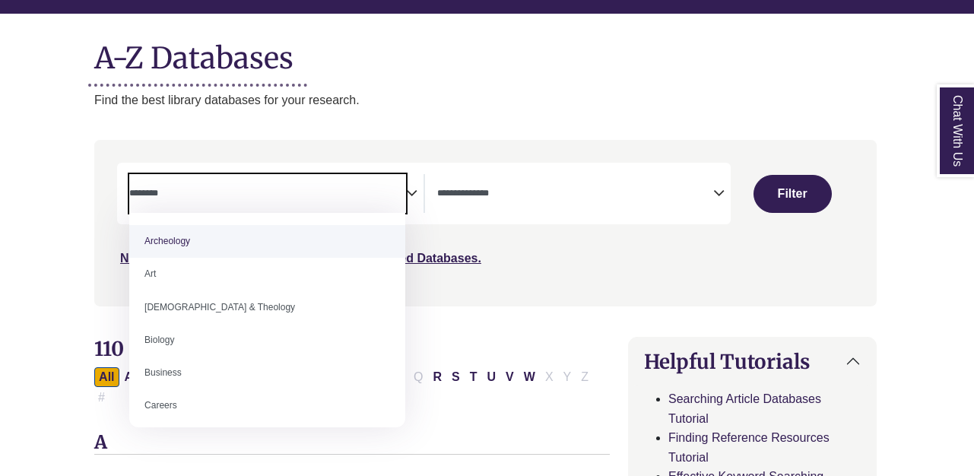
click at [411, 191] on icon "Search filters" at bounding box center [411, 190] width 11 height 23
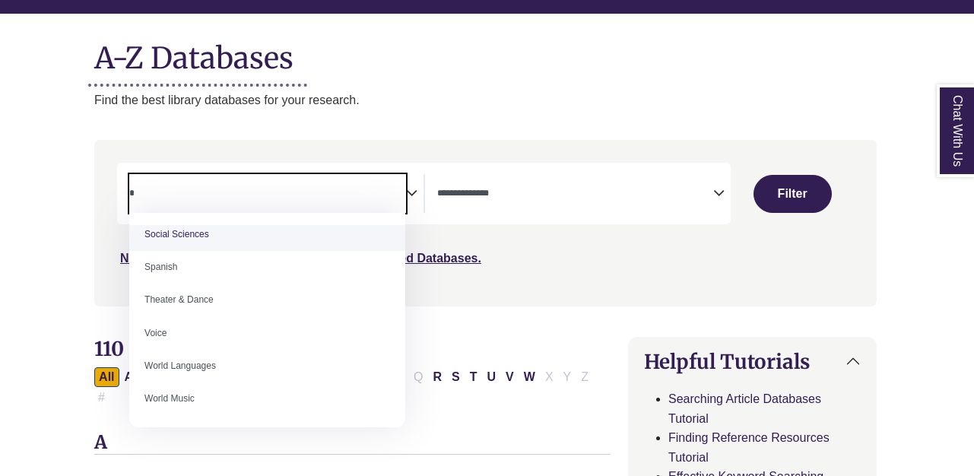
scroll to position [0, 0]
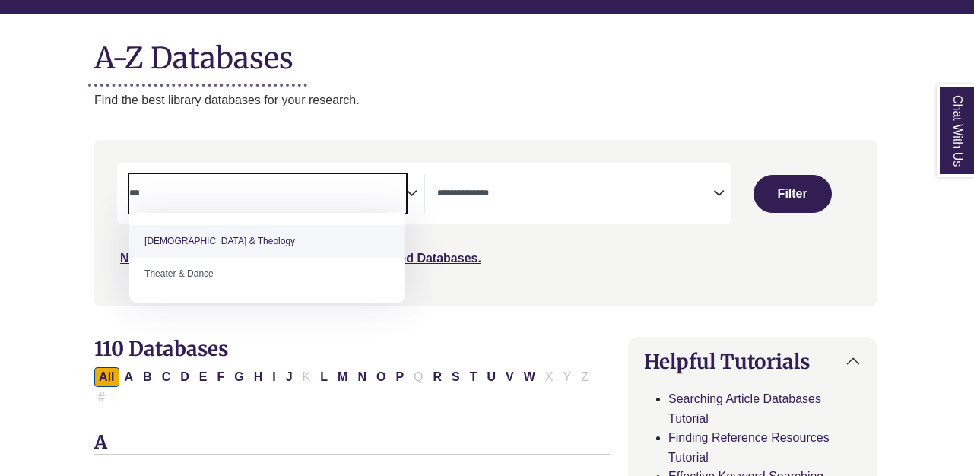
type textarea "***"
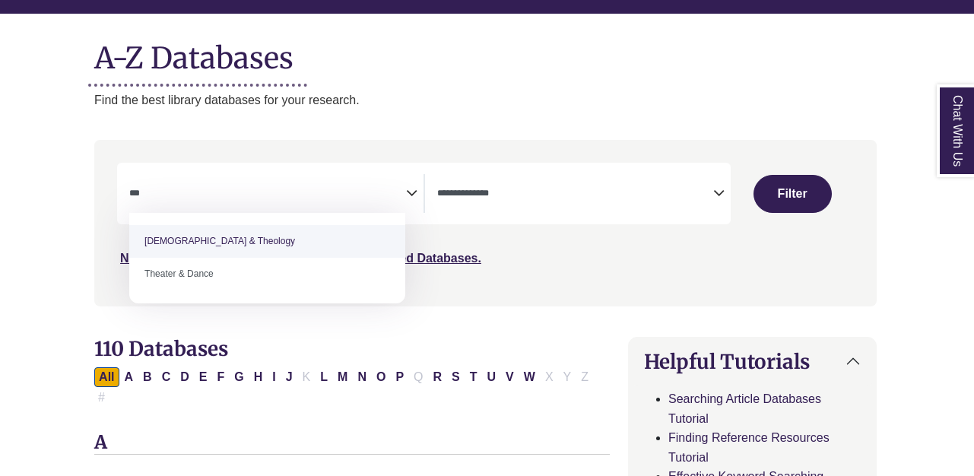
select select "*****"
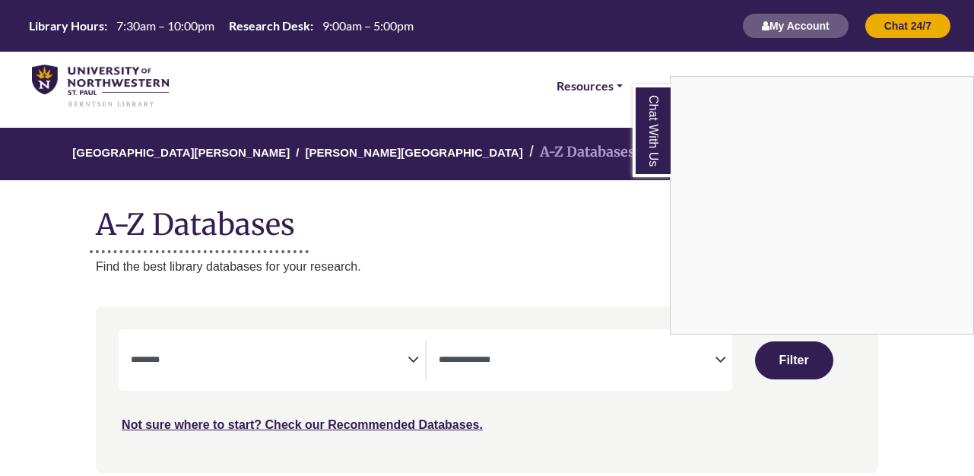
select select "Database Subject Filter"
select select "Database Types Filter"
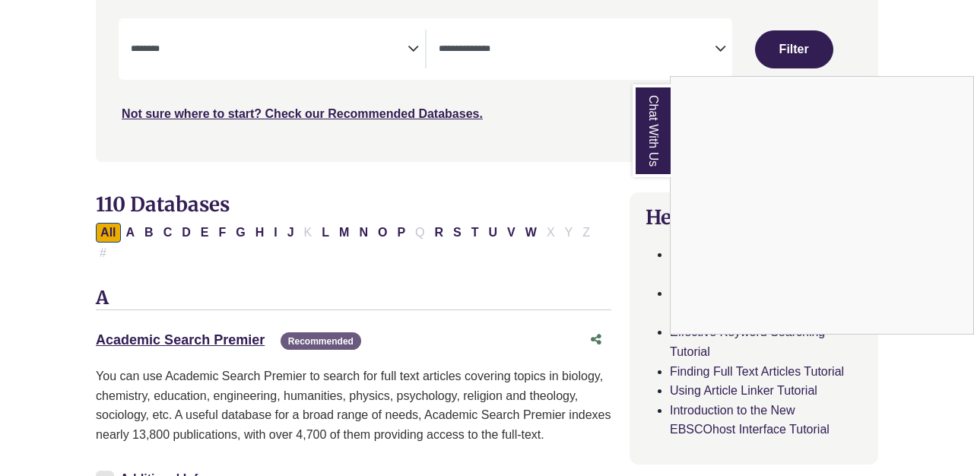
scroll to position [158, 0]
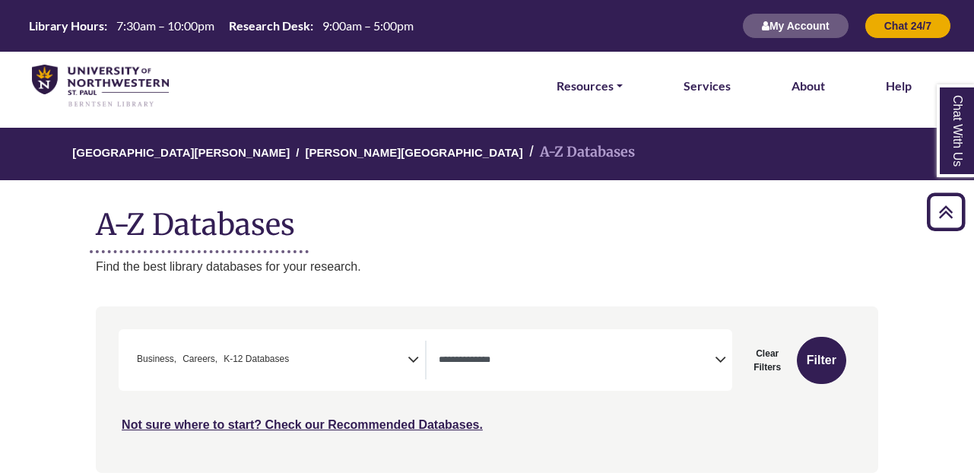
select select "*****"
select select "Database Types Filter"
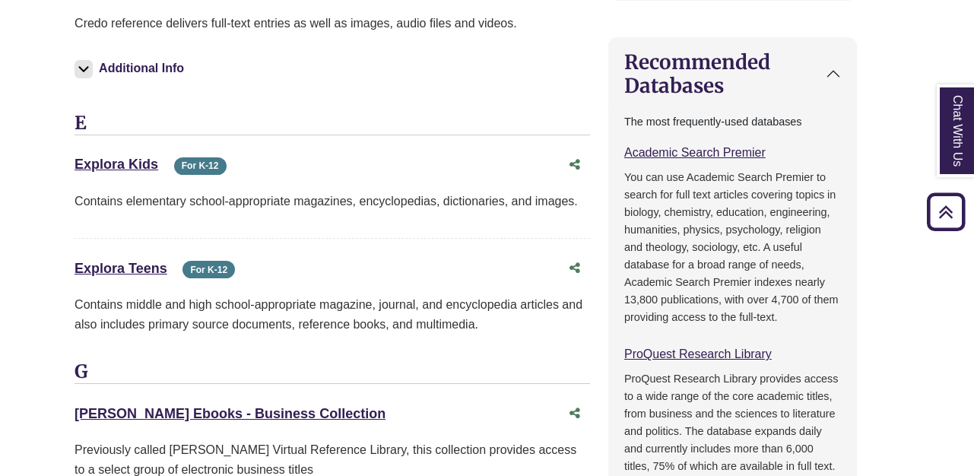
scroll to position [1242, 21]
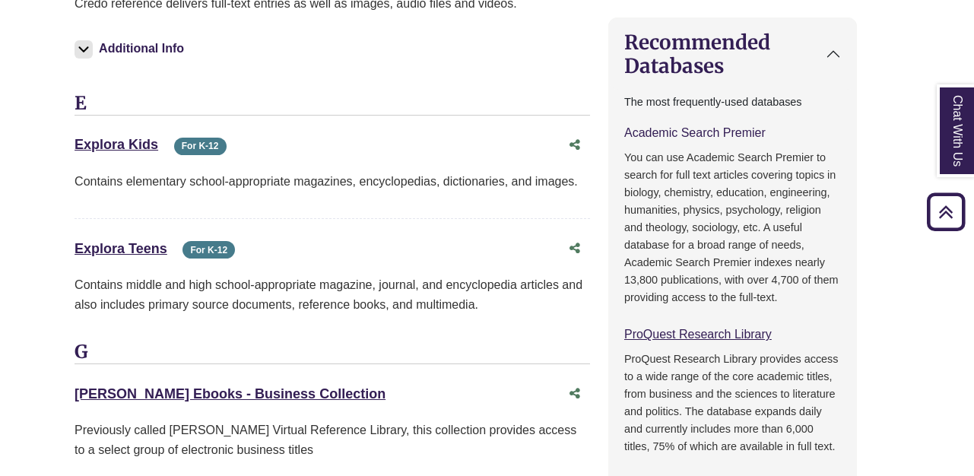
click at [689, 126] on link "Academic Search Premier This link opens in a new window" at bounding box center [694, 132] width 141 height 13
